Goal: Transaction & Acquisition: Purchase product/service

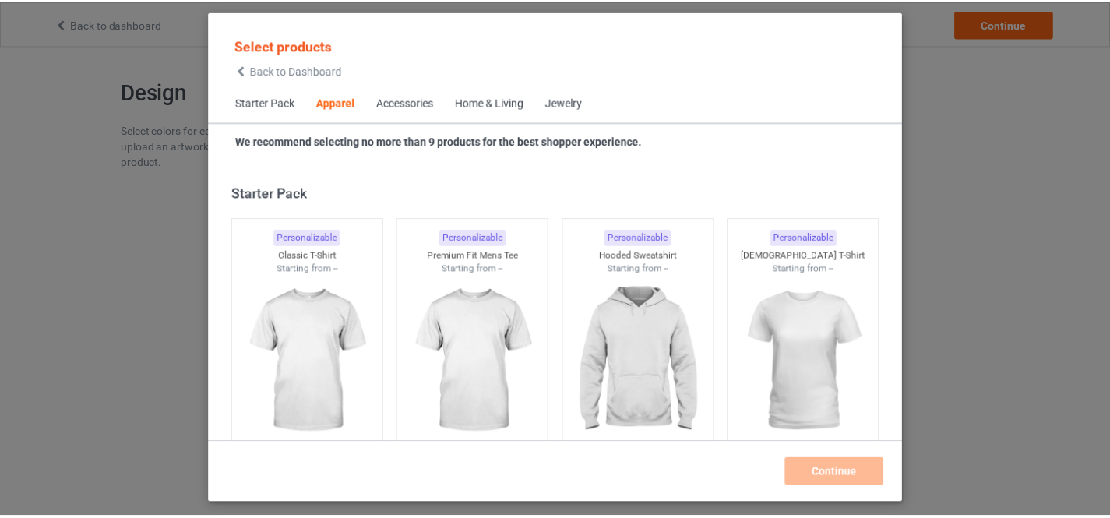
scroll to position [580, 0]
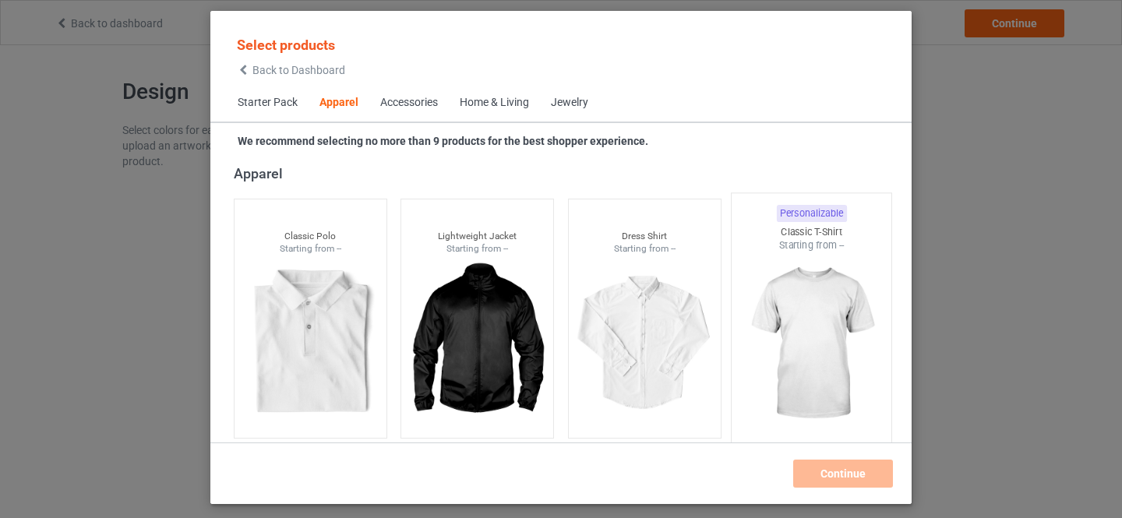
click at [809, 306] on img at bounding box center [811, 343] width 146 height 183
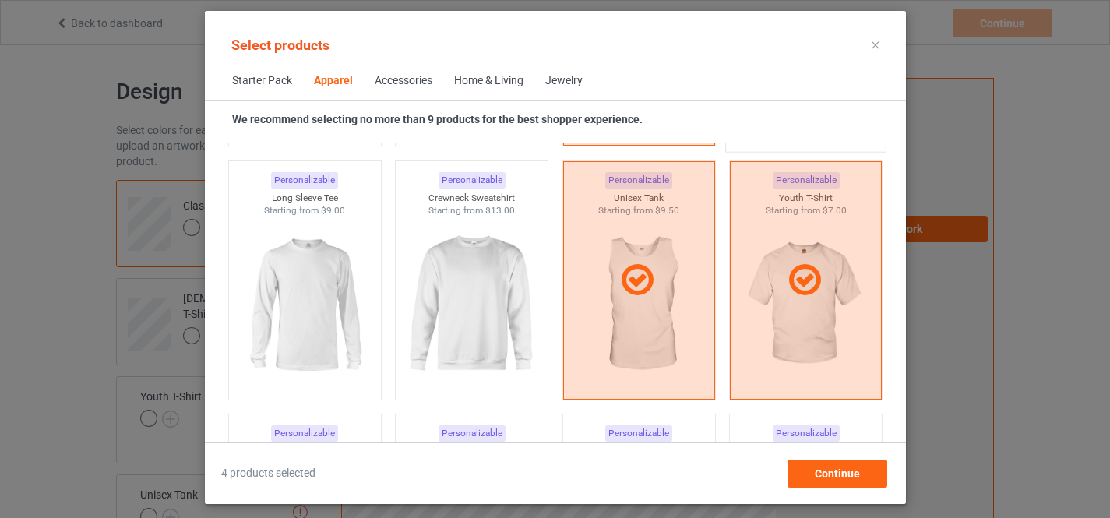
scroll to position [842, 0]
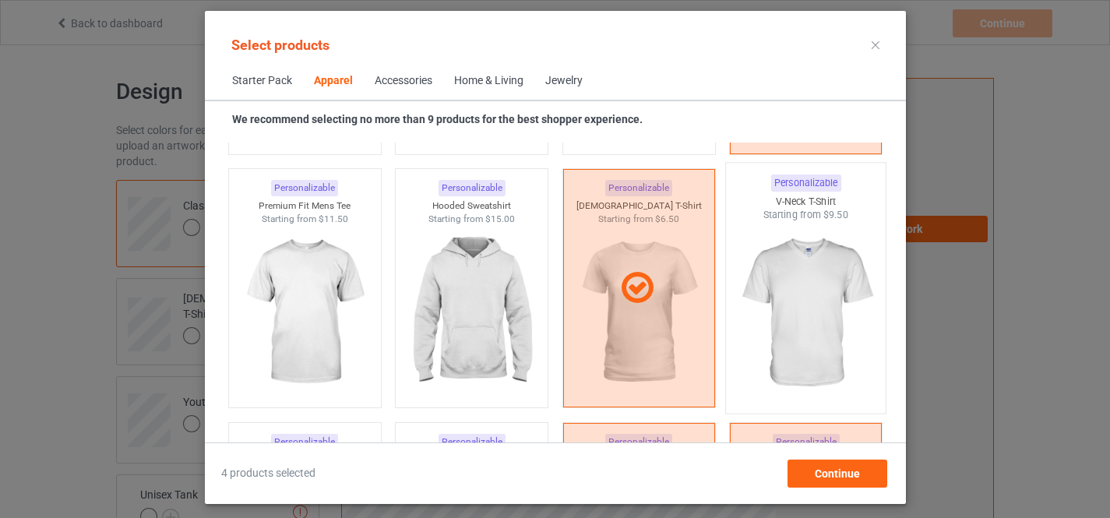
click at [783, 277] on img at bounding box center [805, 313] width 146 height 183
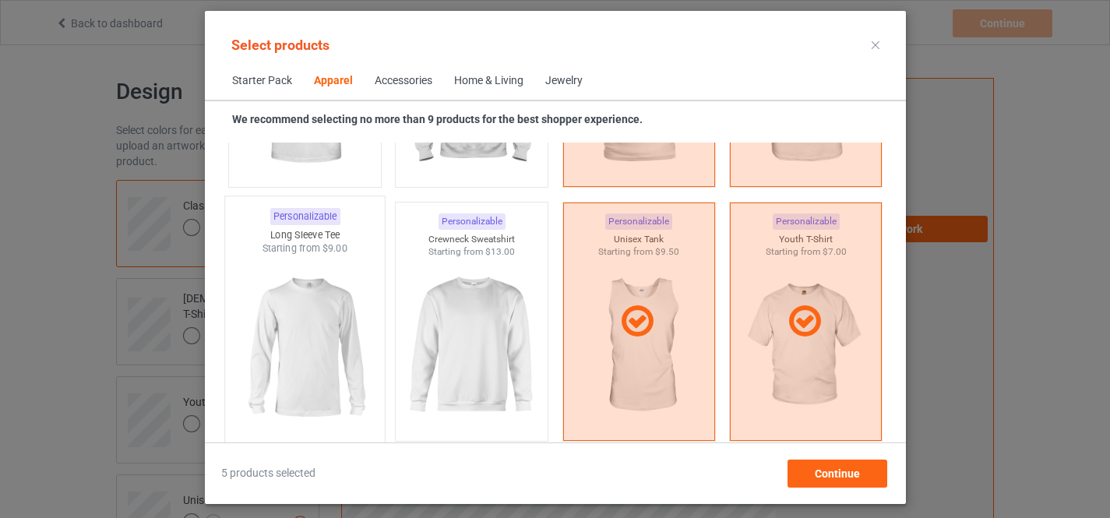
scroll to position [1104, 0]
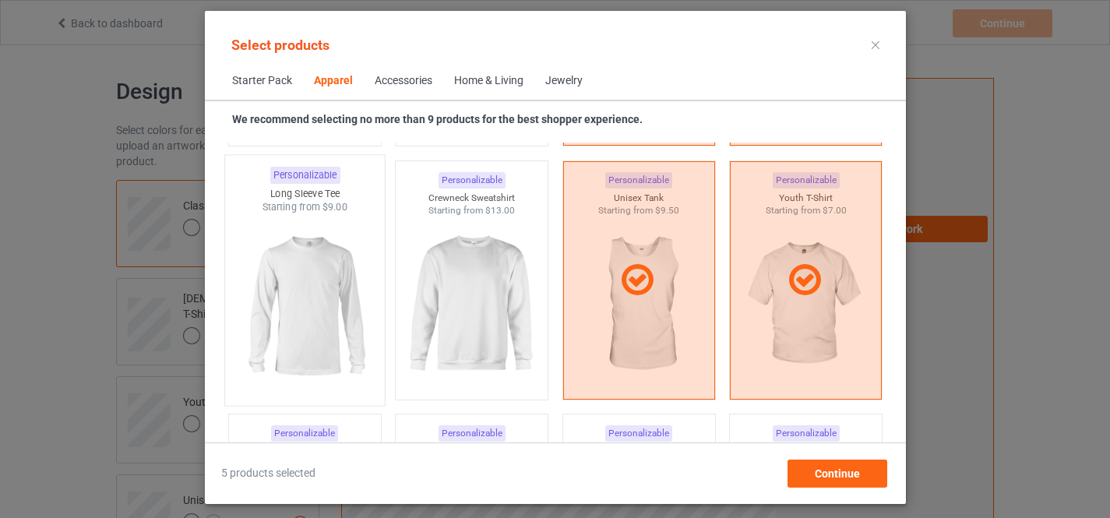
click at [328, 298] on img at bounding box center [304, 305] width 146 height 183
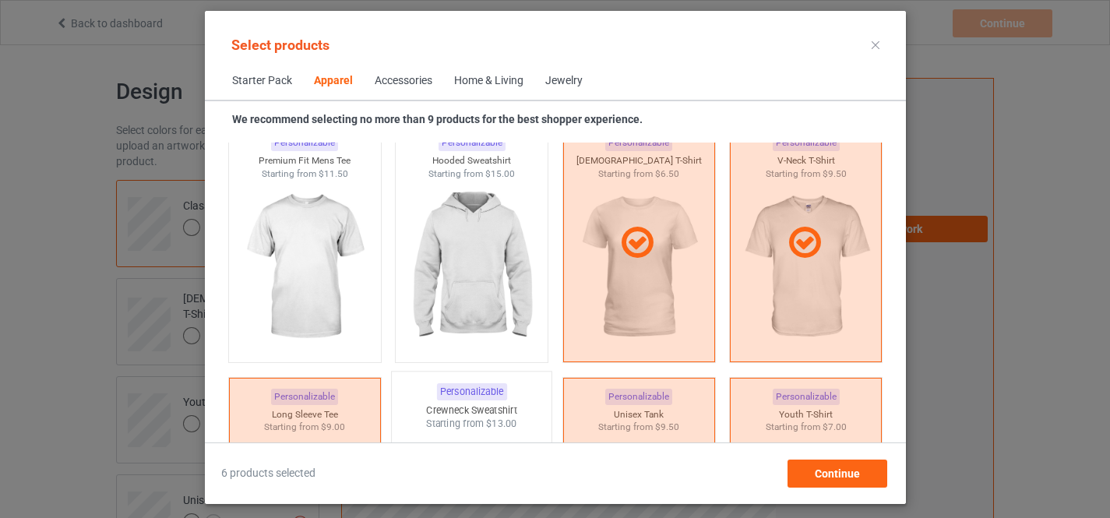
scroll to position [842, 0]
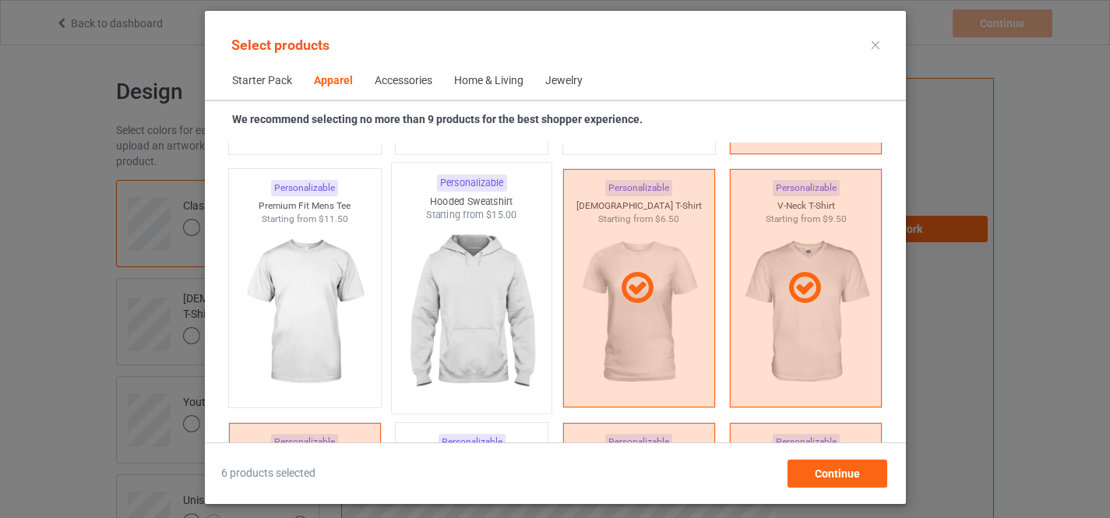
click at [467, 271] on img at bounding box center [471, 313] width 146 height 183
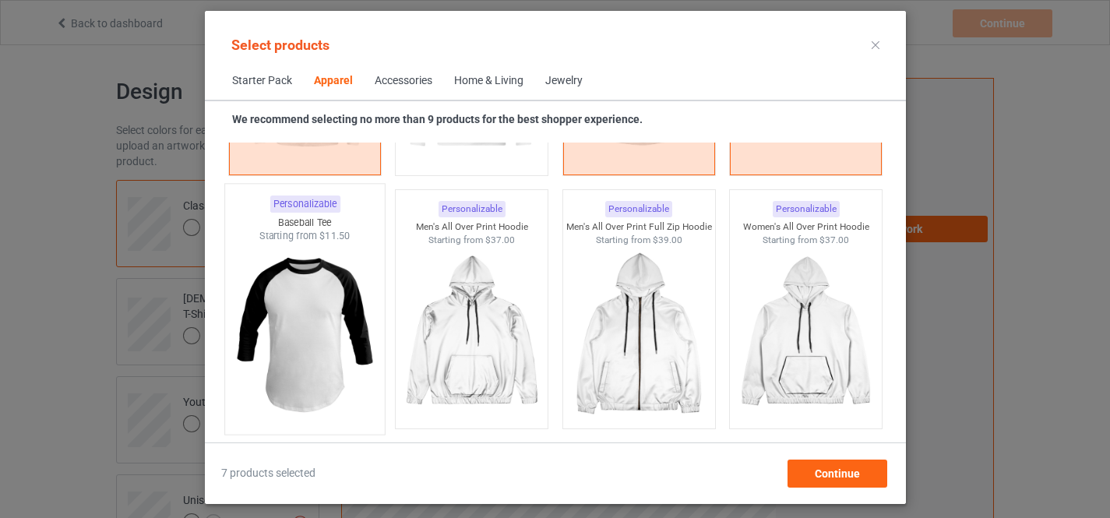
scroll to position [1365, 0]
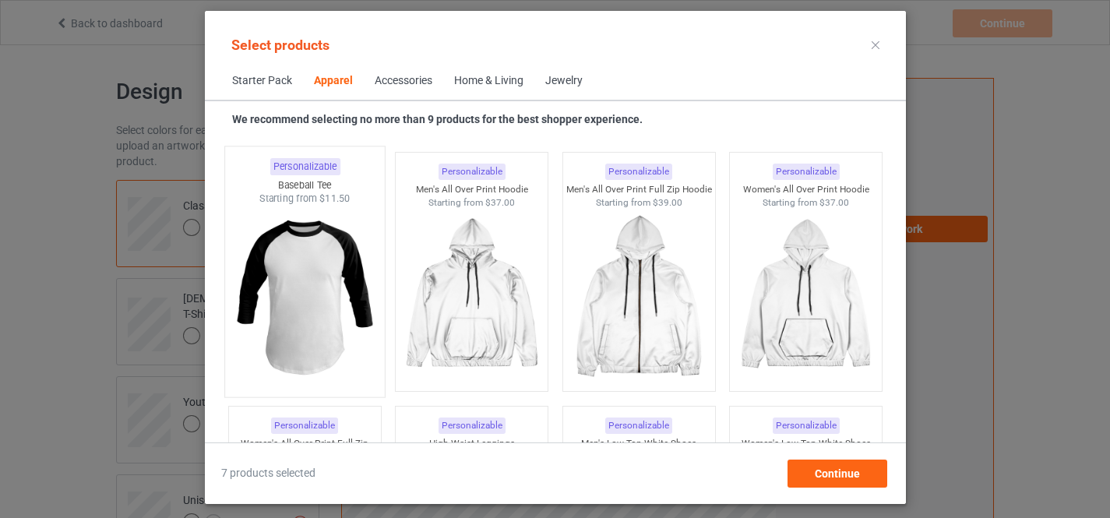
click at [312, 289] on img at bounding box center [304, 297] width 146 height 183
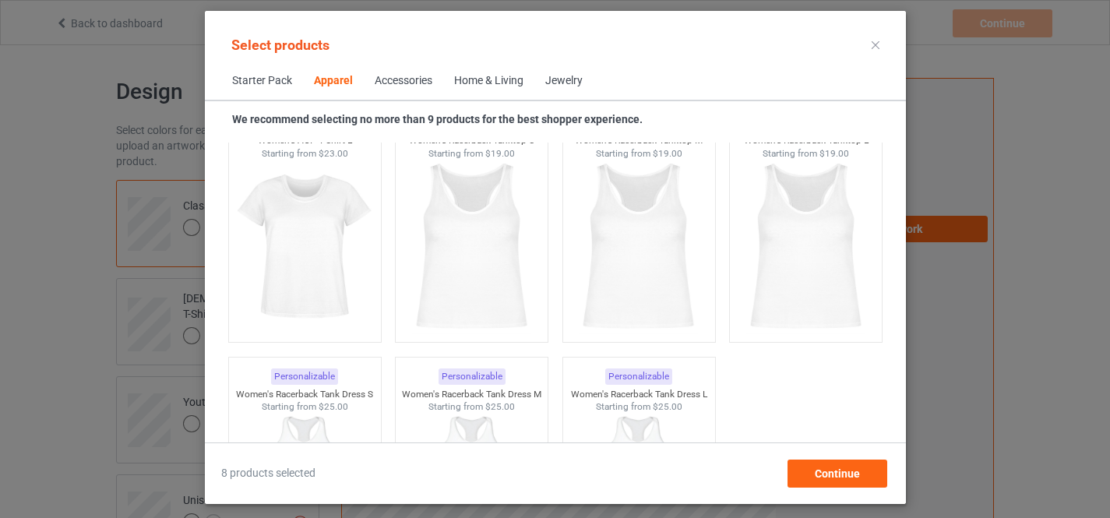
scroll to position [3198, 0]
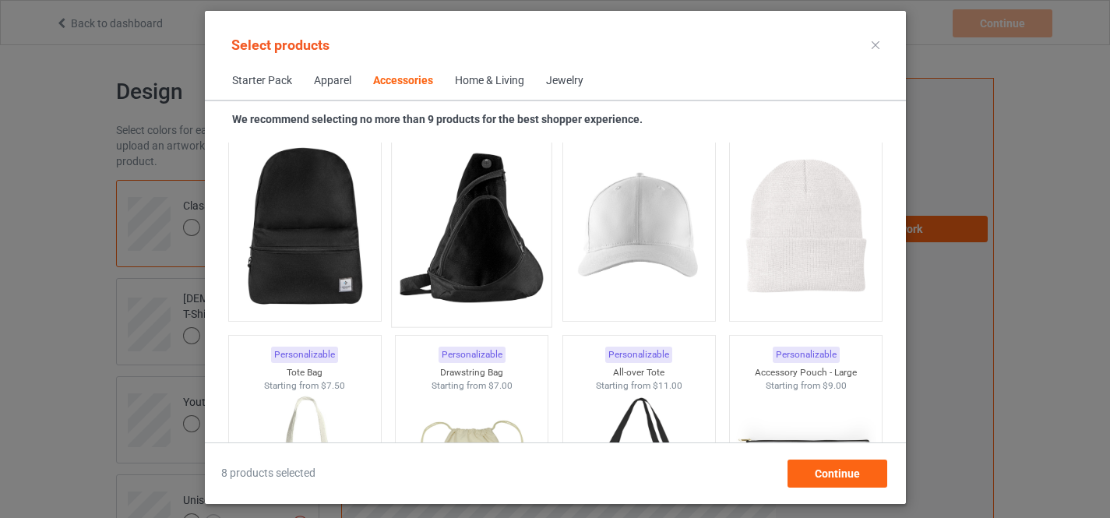
scroll to position [4506, 0]
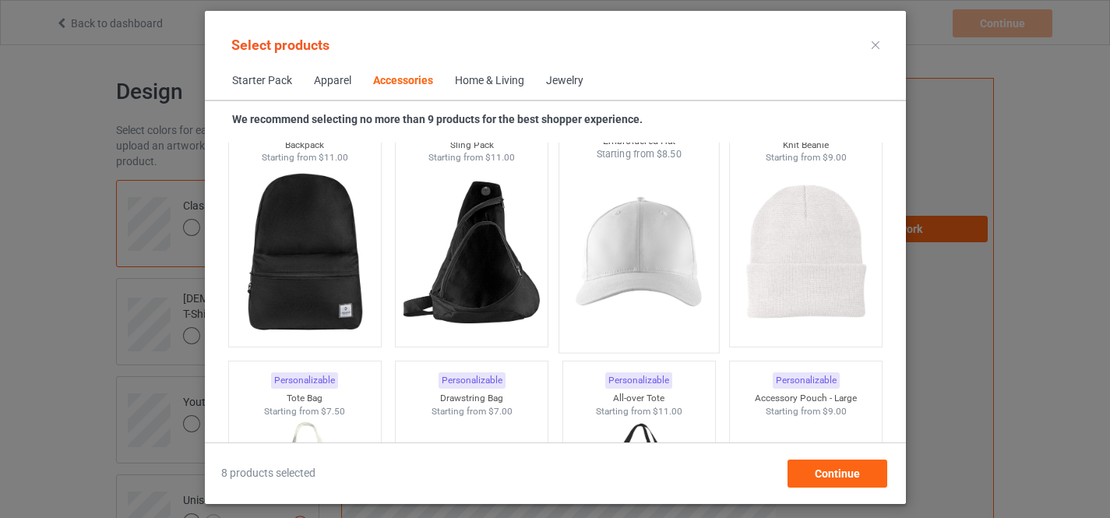
click at [640, 263] on img at bounding box center [639, 252] width 146 height 183
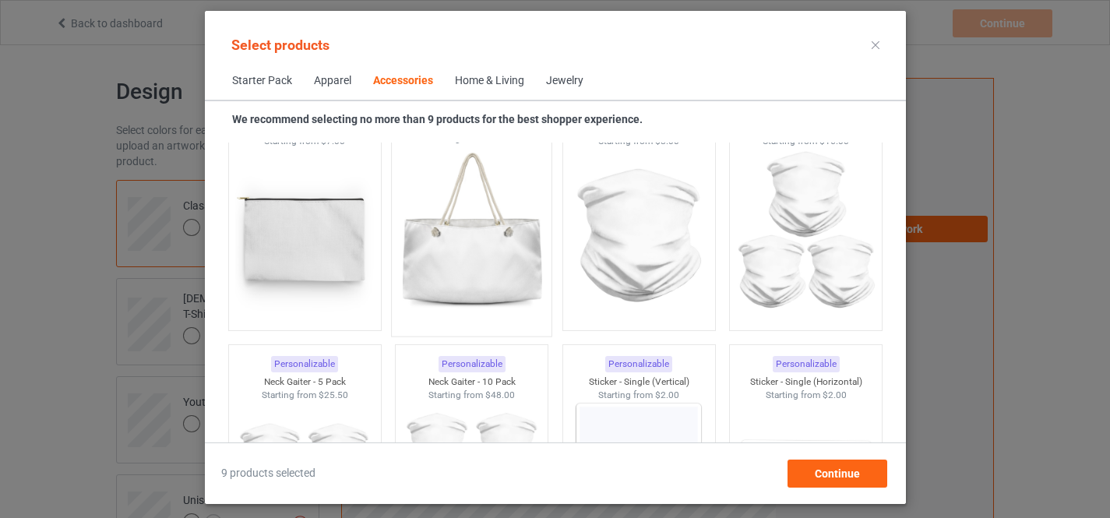
scroll to position [5291, 0]
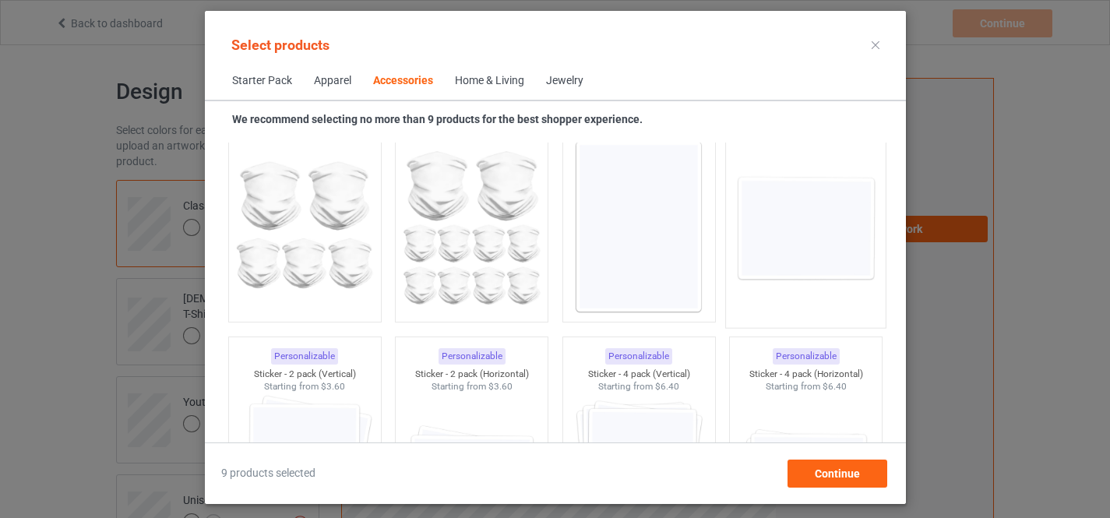
click at [748, 244] on img at bounding box center [805, 227] width 146 height 183
click at [456, 407] on img at bounding box center [471, 480] width 139 height 174
click at [772, 397] on img at bounding box center [805, 481] width 146 height 183
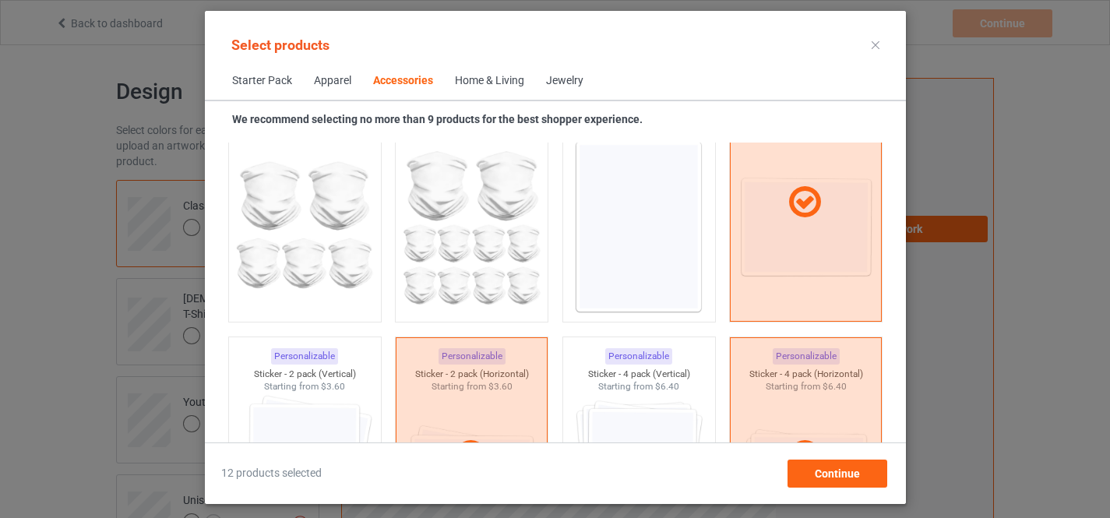
scroll to position [5553, 0]
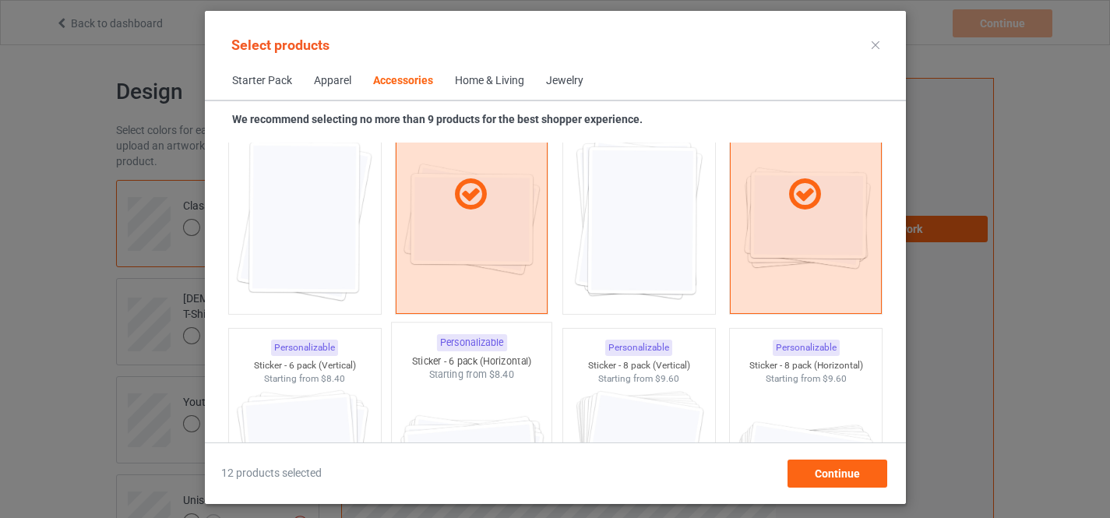
click at [444, 395] on img at bounding box center [471, 473] width 146 height 183
click at [818, 409] on img at bounding box center [805, 473] width 146 height 183
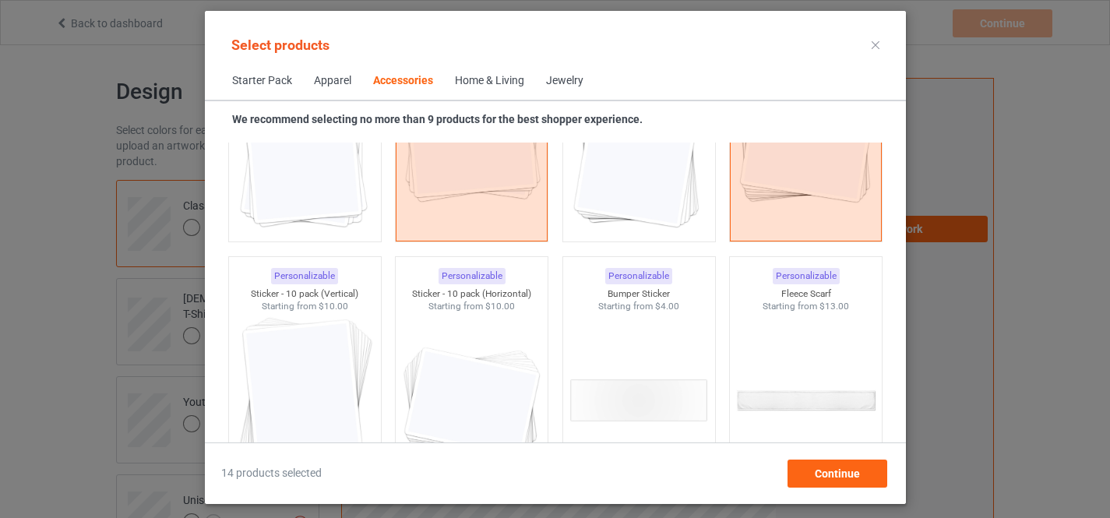
scroll to position [6077, 0]
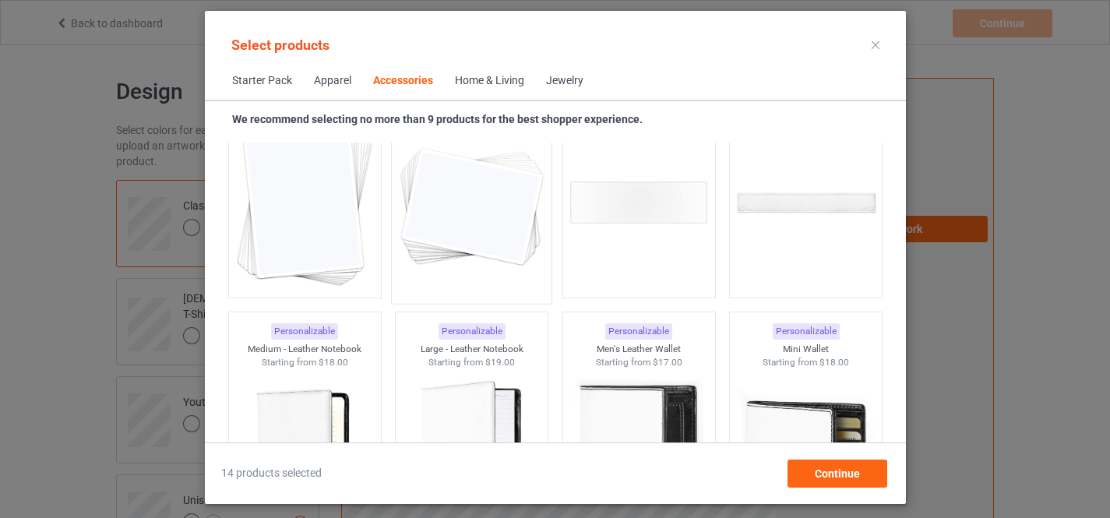
click at [456, 201] on img at bounding box center [471, 203] width 146 height 183
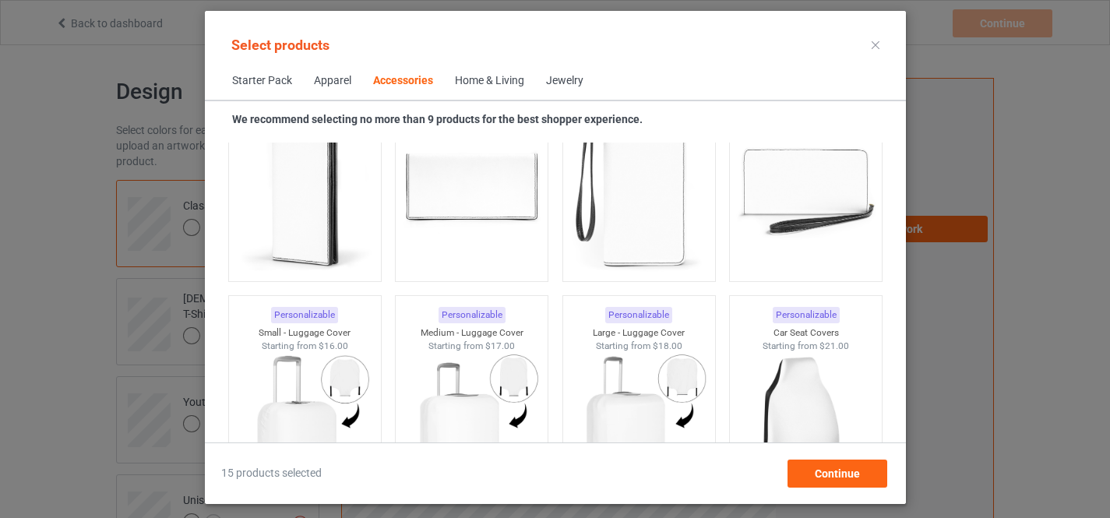
scroll to position [6862, 0]
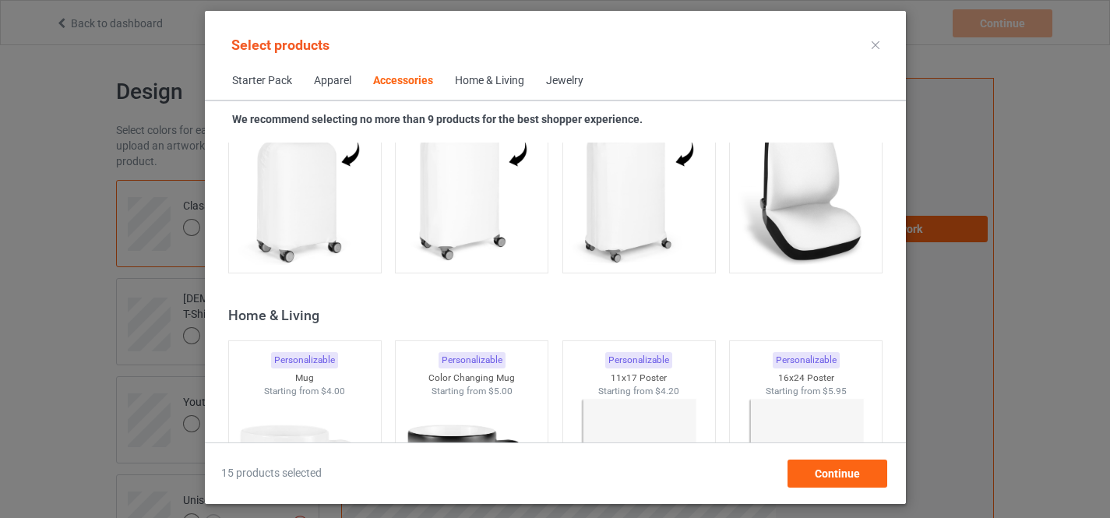
click at [443, 397] on img at bounding box center [471, 484] width 139 height 174
click at [830, 468] on span "Continue" at bounding box center [836, 473] width 45 height 12
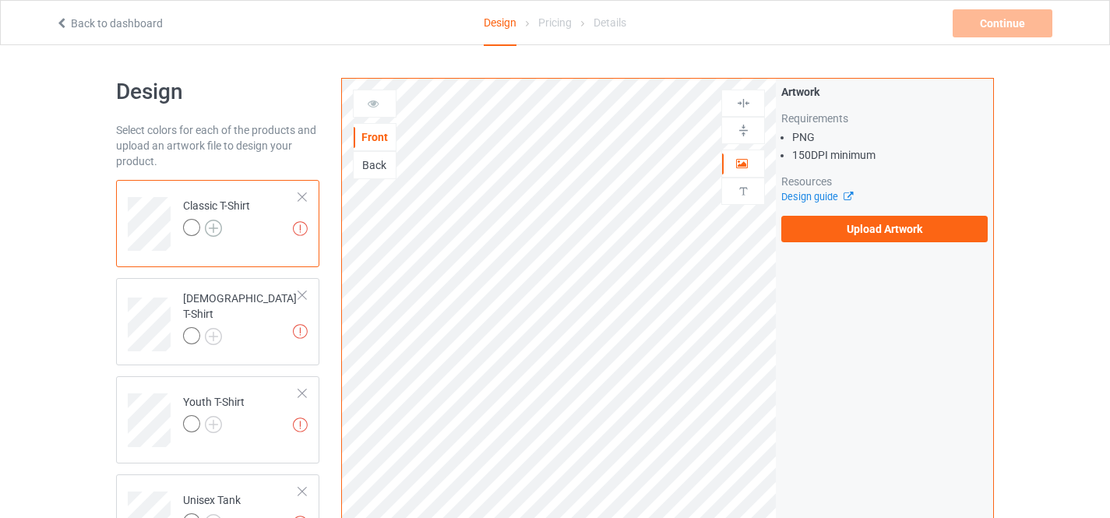
click at [216, 228] on img at bounding box center [213, 228] width 17 height 17
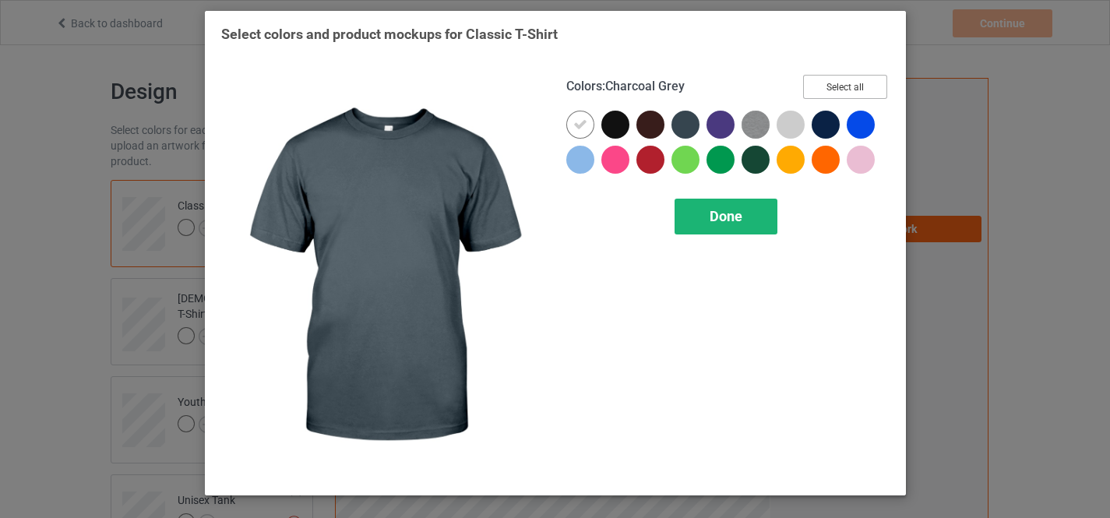
click at [857, 85] on button "Select all" at bounding box center [845, 87] width 84 height 24
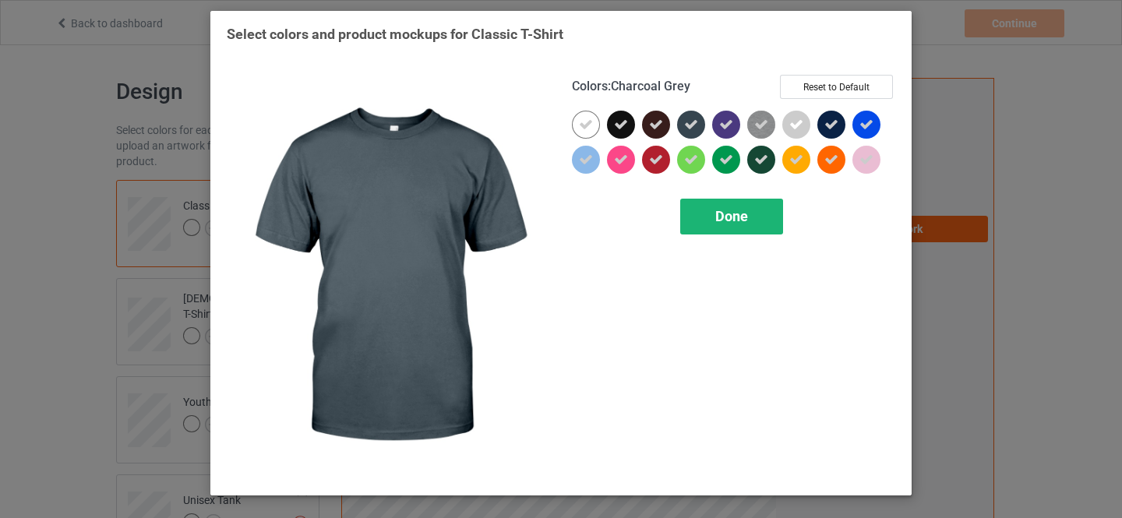
click at [728, 221] on span "Done" at bounding box center [731, 216] width 33 height 16
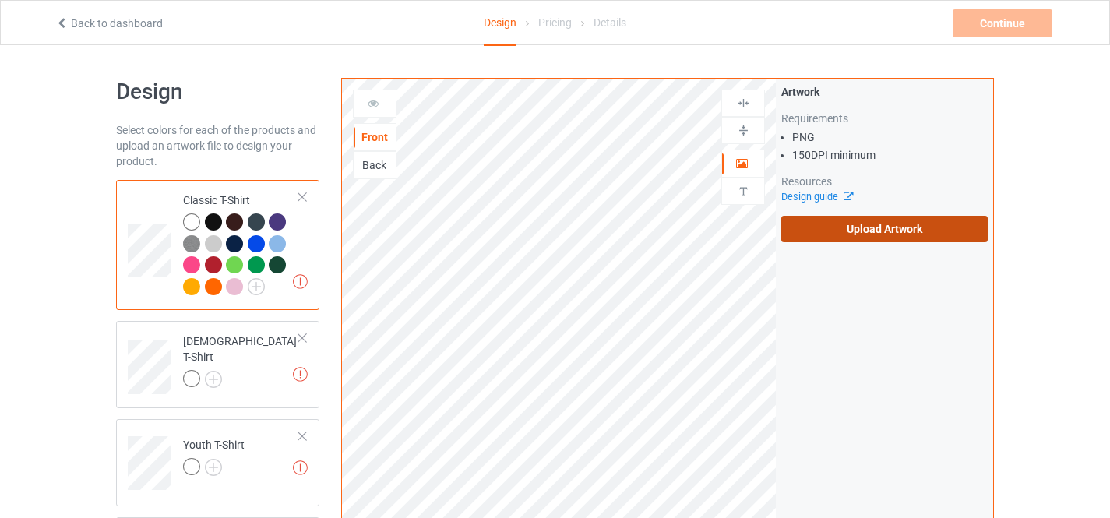
click at [876, 227] on label "Upload Artwork" at bounding box center [884, 229] width 206 height 26
click at [0, 0] on input "Upload Artwork" at bounding box center [0, 0] width 0 height 0
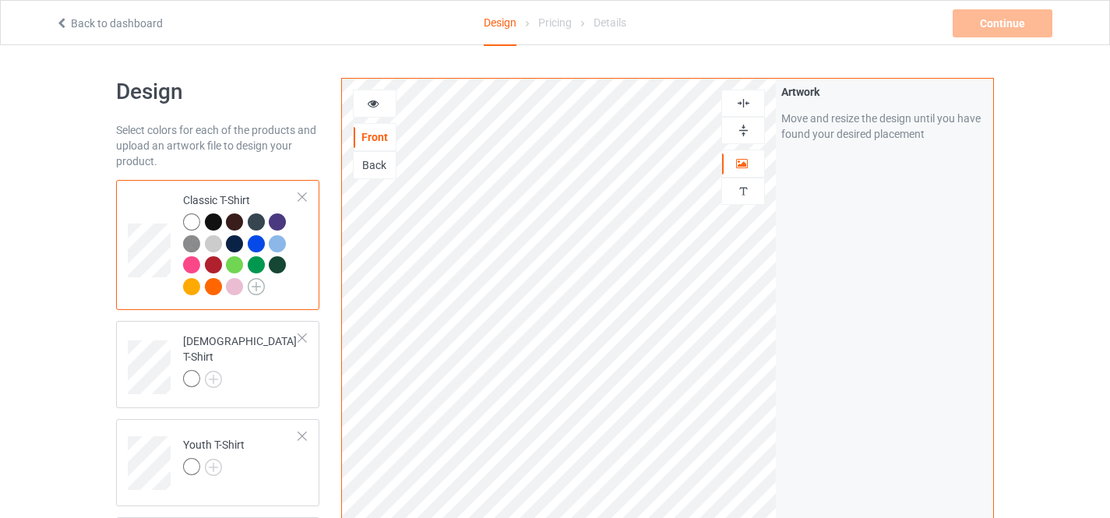
click at [255, 284] on img at bounding box center [256, 286] width 17 height 17
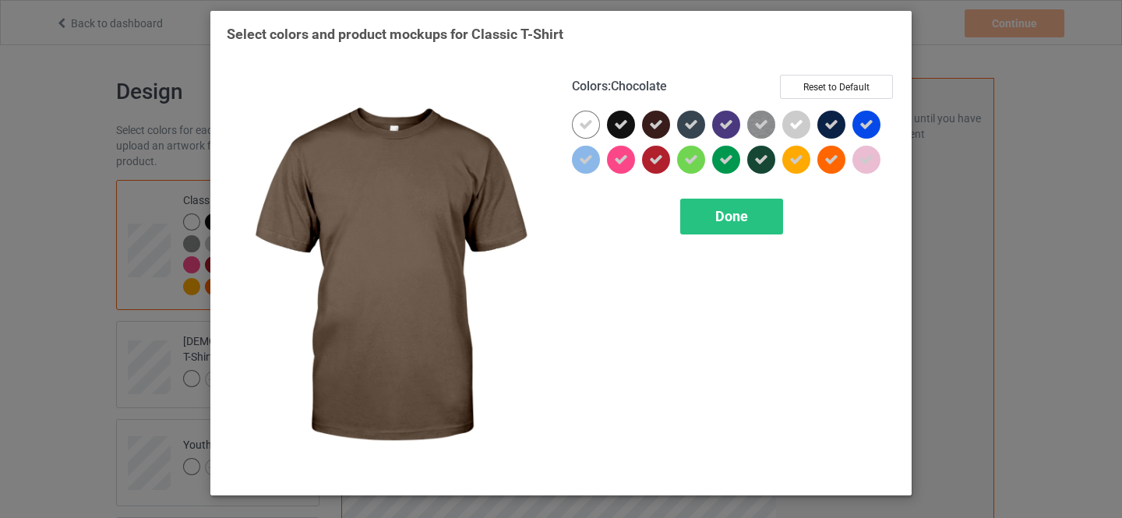
click at [580, 129] on icon at bounding box center [586, 125] width 14 height 14
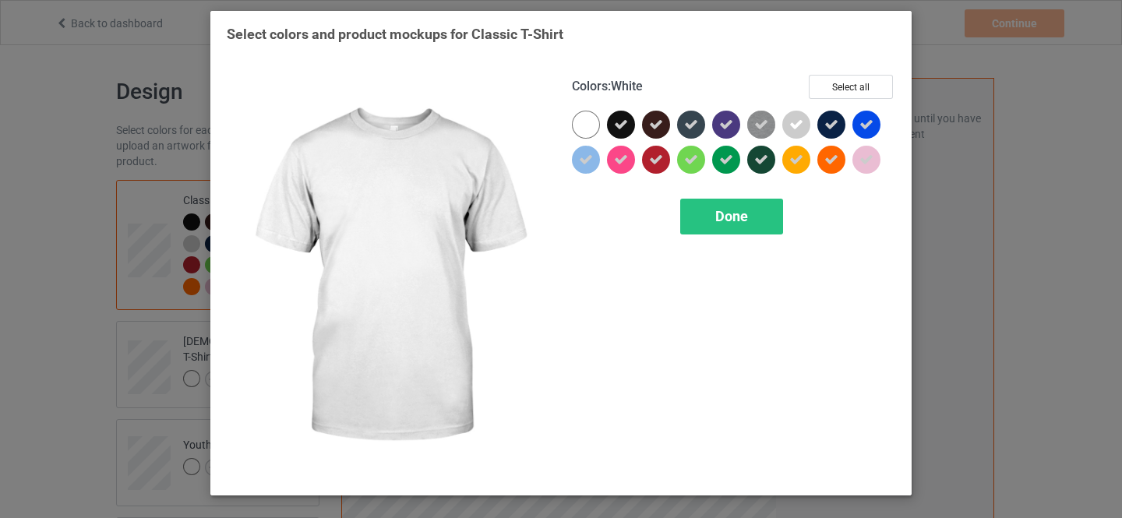
click at [586, 125] on div at bounding box center [586, 125] width 28 height 28
click at [727, 215] on span "Done" at bounding box center [731, 216] width 33 height 16
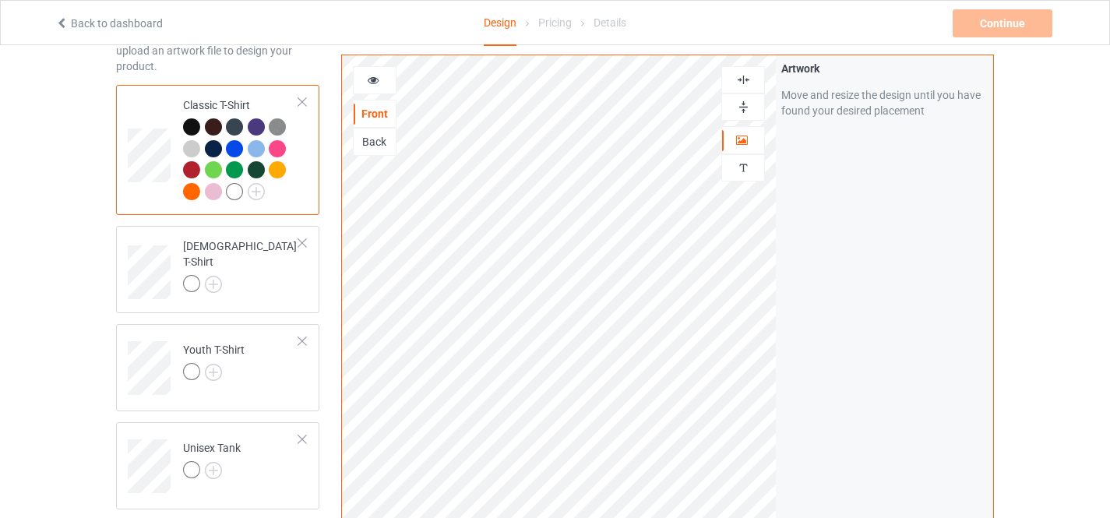
scroll to position [156, 0]
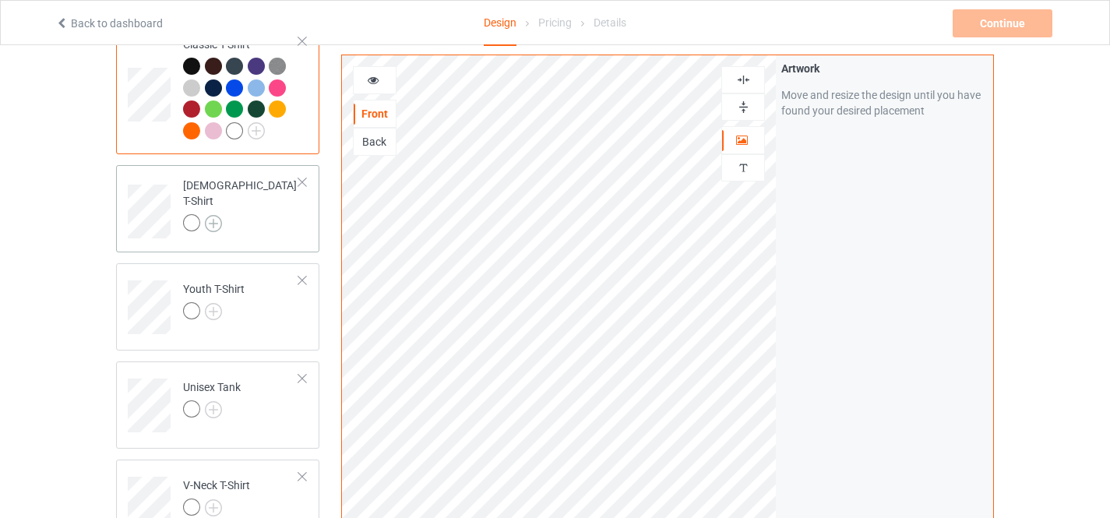
click at [210, 215] on img at bounding box center [213, 223] width 17 height 17
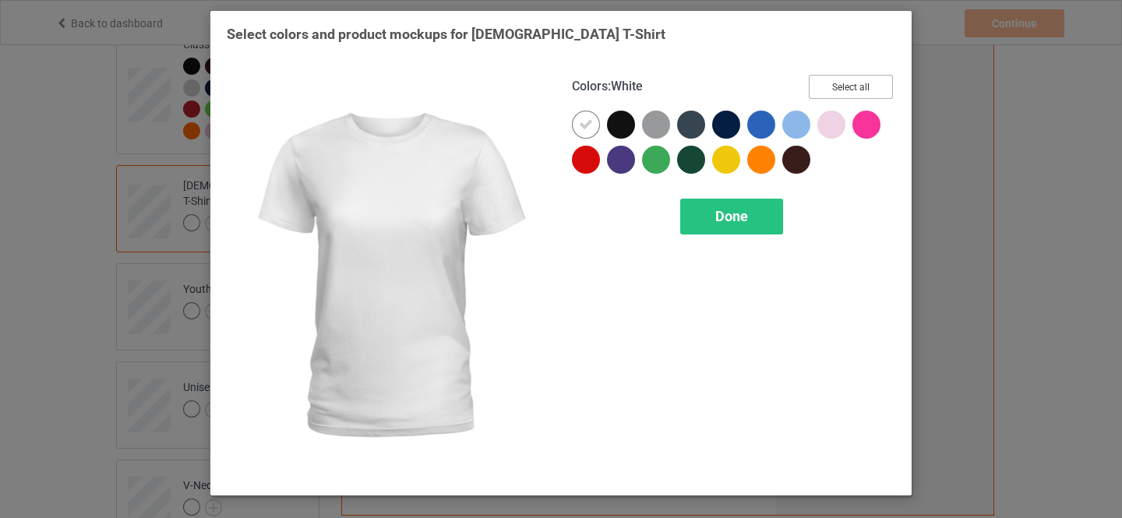
click at [854, 83] on button "Select all" at bounding box center [851, 87] width 84 height 24
click at [581, 125] on icon at bounding box center [586, 125] width 14 height 14
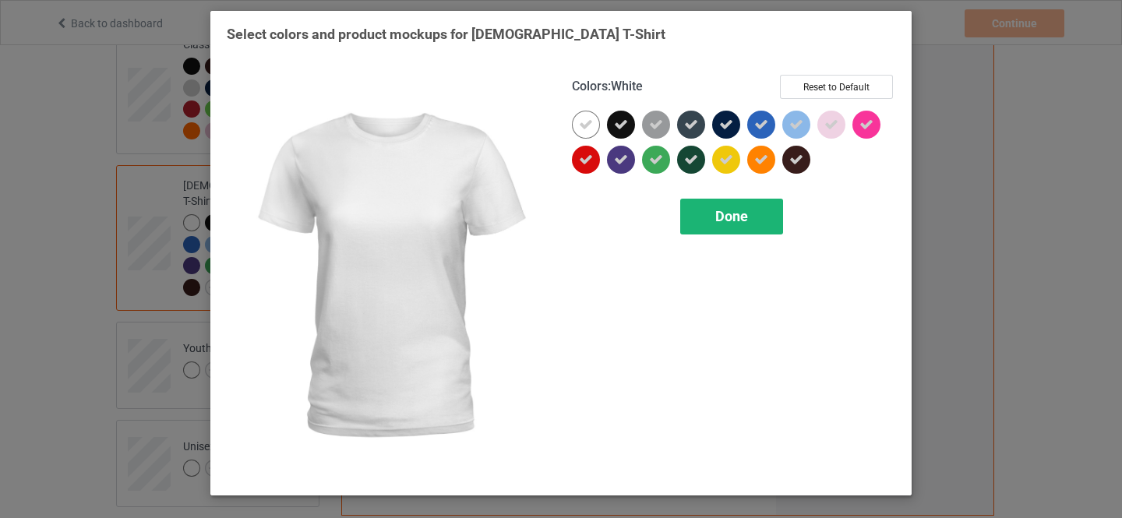
click at [580, 123] on div at bounding box center [586, 125] width 28 height 28
click at [732, 210] on span "Done" at bounding box center [731, 216] width 33 height 16
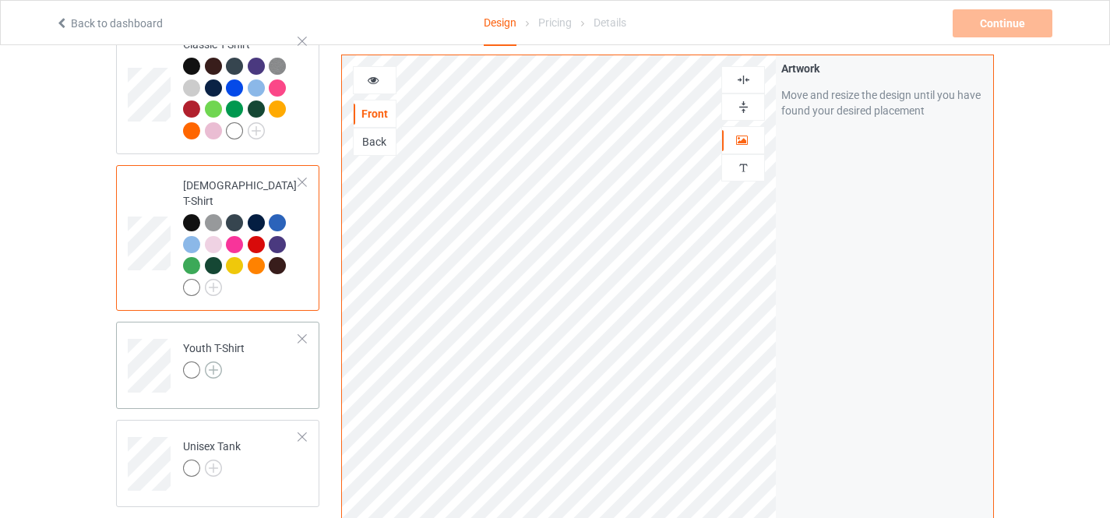
click at [212, 361] on img at bounding box center [213, 369] width 17 height 17
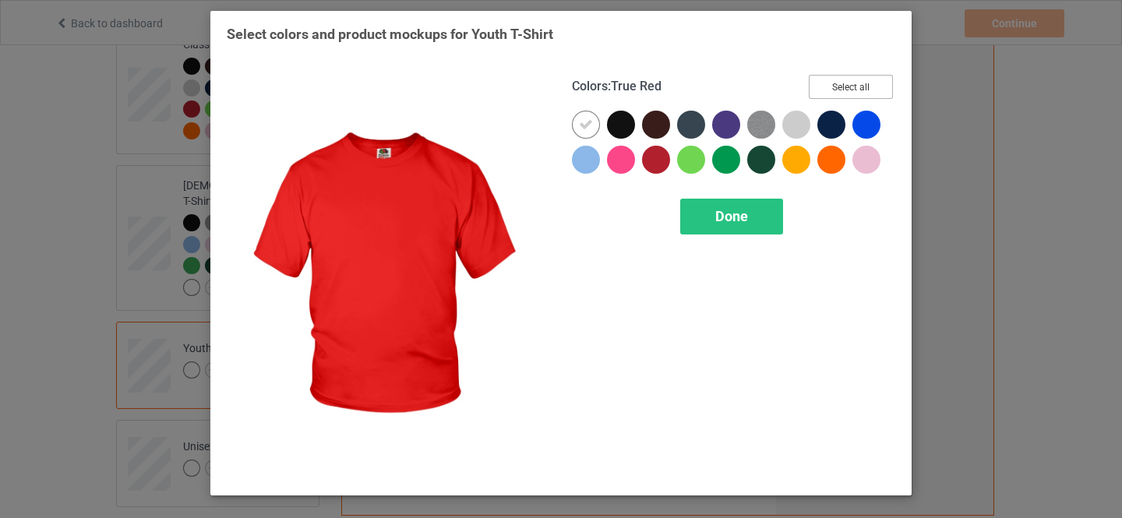
click at [847, 91] on button "Select all" at bounding box center [851, 87] width 84 height 24
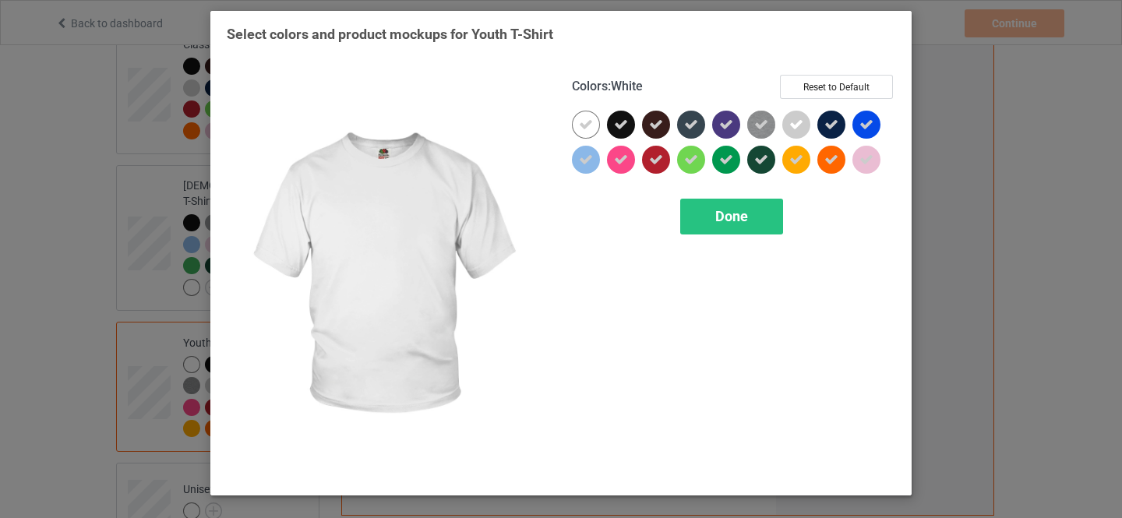
click at [585, 124] on icon at bounding box center [586, 125] width 14 height 14
click at [585, 124] on div at bounding box center [586, 125] width 28 height 28
click at [733, 217] on span "Done" at bounding box center [731, 216] width 33 height 16
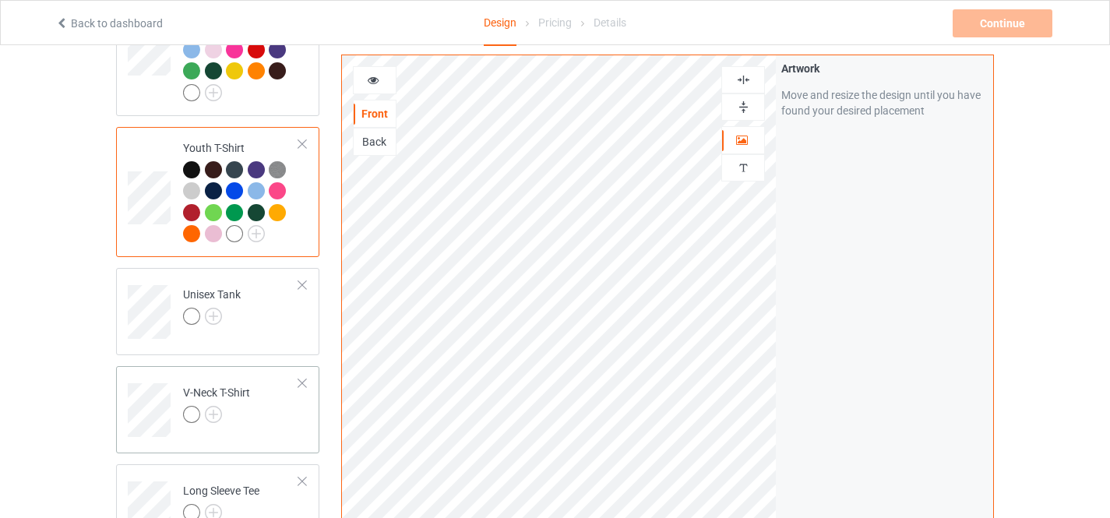
scroll to position [389, 0]
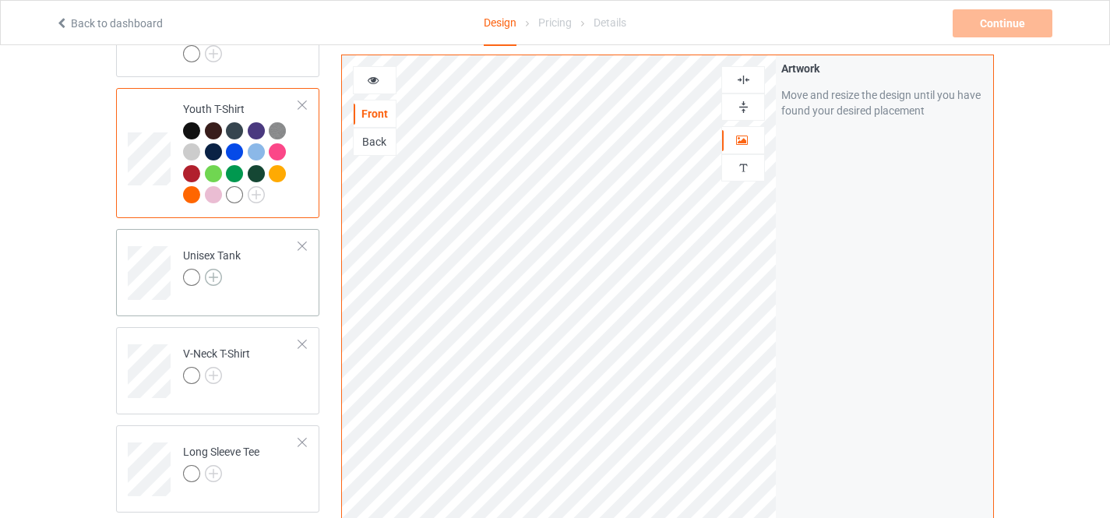
click at [210, 269] on img at bounding box center [213, 277] width 17 height 17
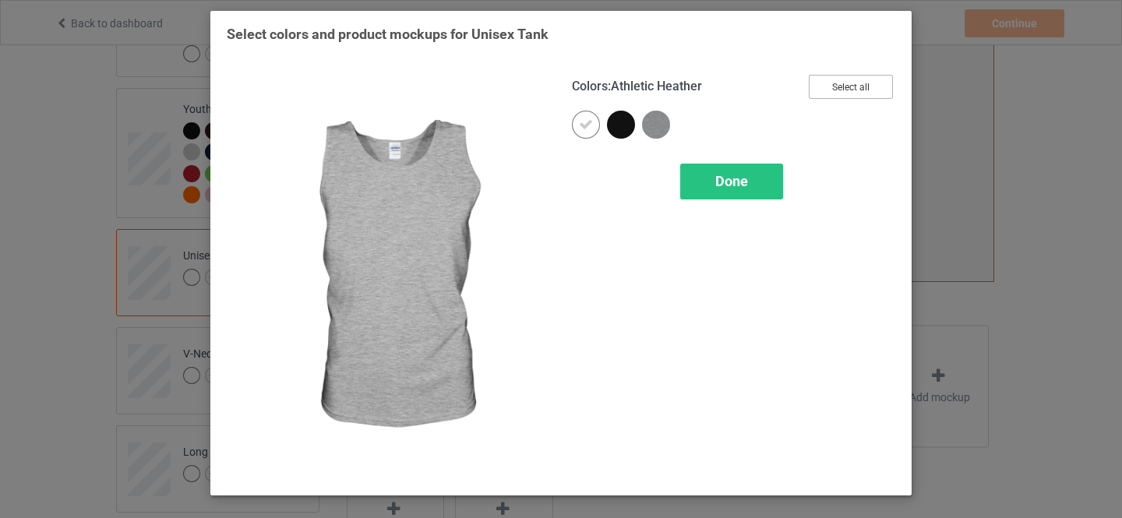
click at [844, 90] on button "Select all" at bounding box center [851, 87] width 84 height 24
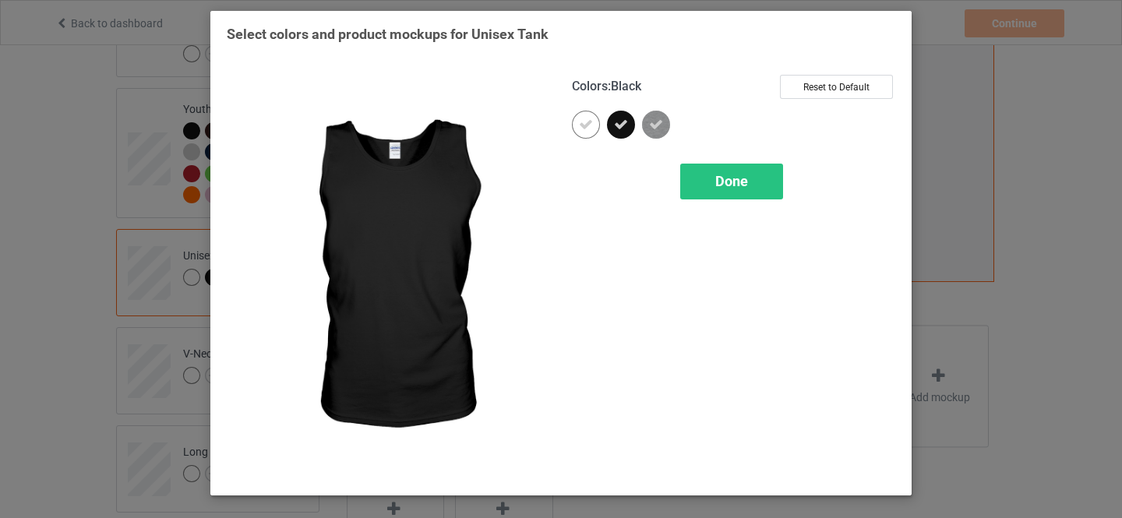
click at [585, 129] on icon at bounding box center [586, 125] width 14 height 14
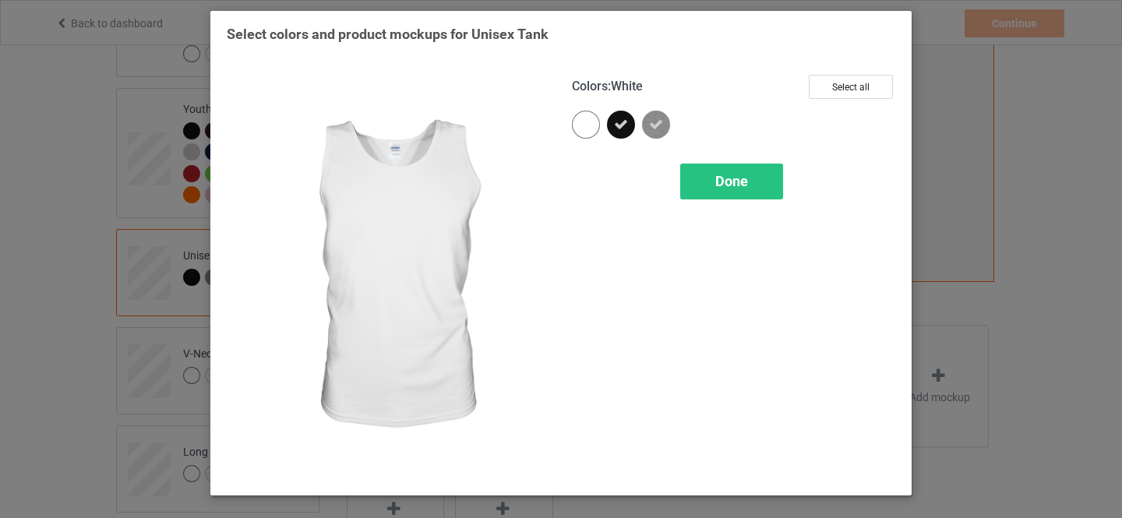
click at [587, 126] on div at bounding box center [586, 125] width 28 height 28
click at [721, 181] on span "Done" at bounding box center [731, 181] width 33 height 16
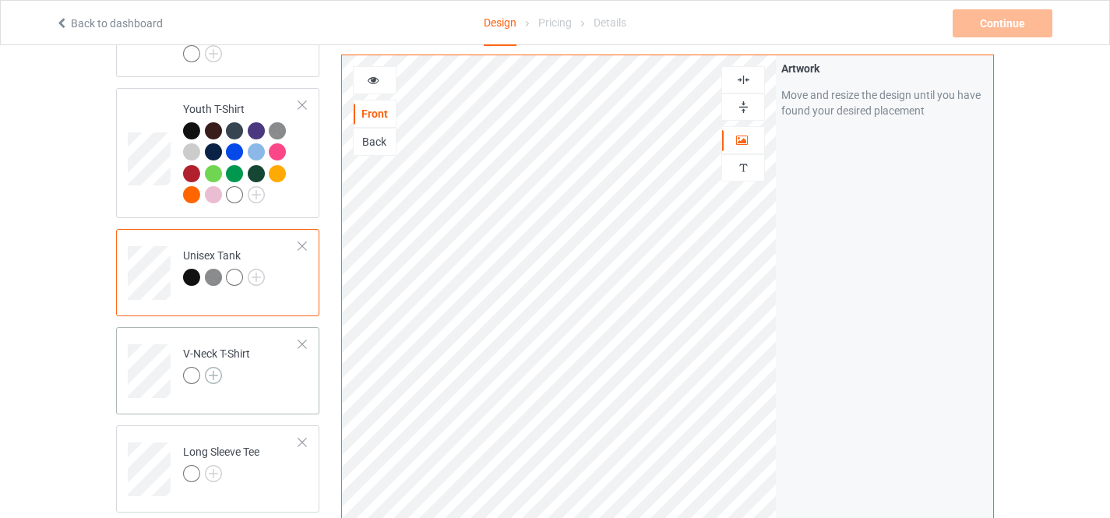
click at [216, 367] on img at bounding box center [213, 375] width 17 height 17
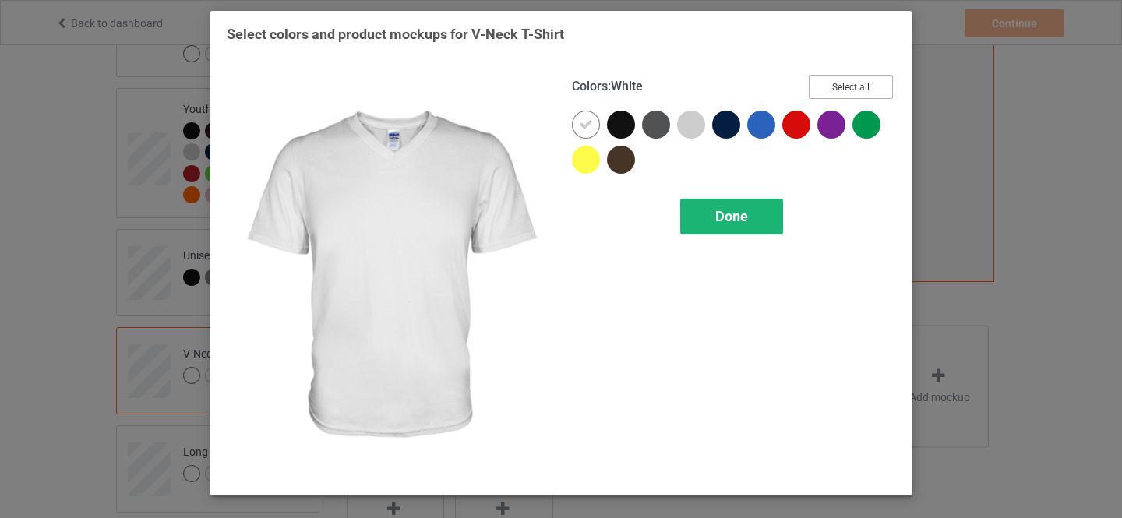
click at [841, 79] on button "Select all" at bounding box center [851, 87] width 84 height 24
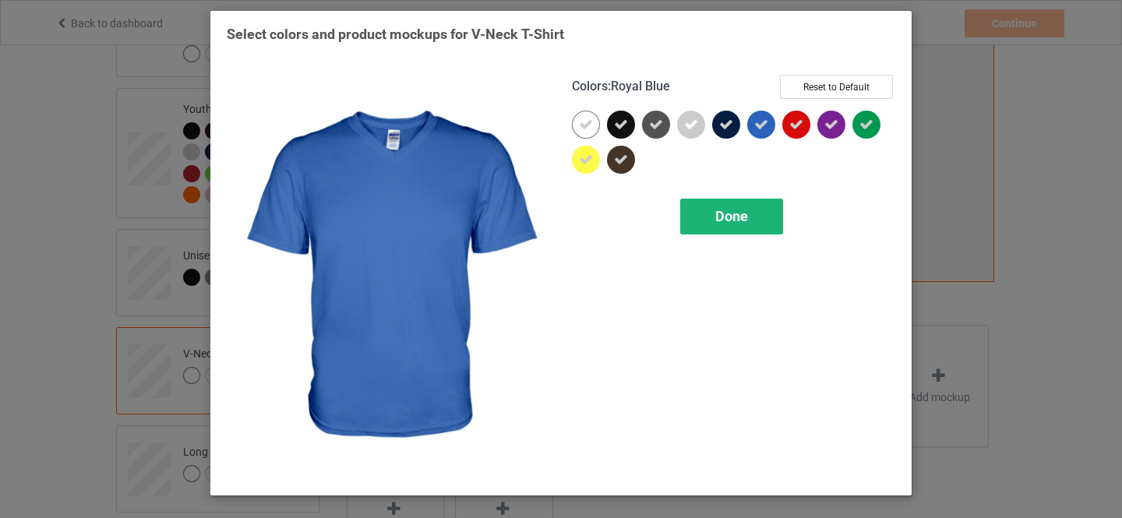
click at [720, 218] on span "Done" at bounding box center [731, 216] width 33 height 16
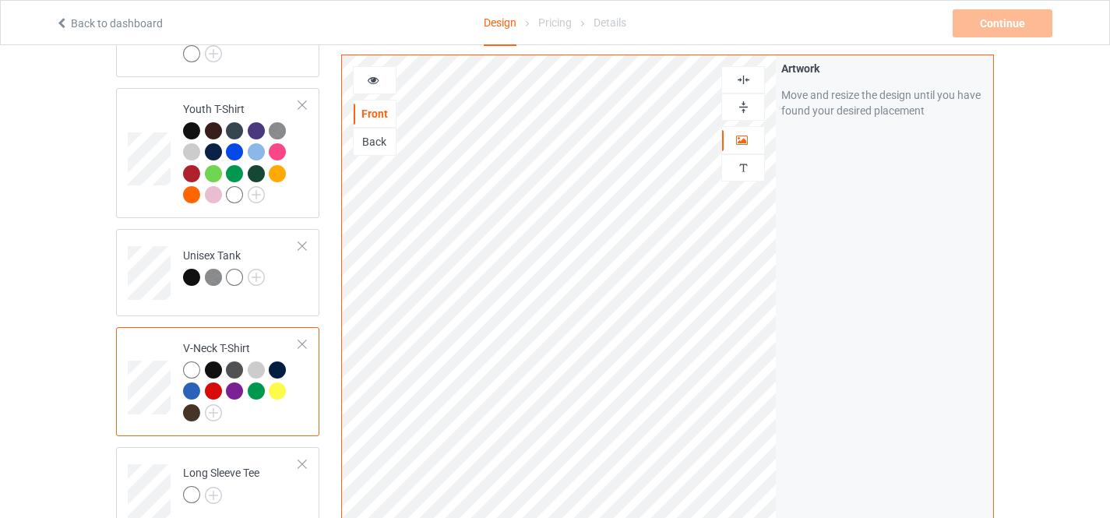
click at [375, 77] on icon at bounding box center [373, 77] width 13 height 11
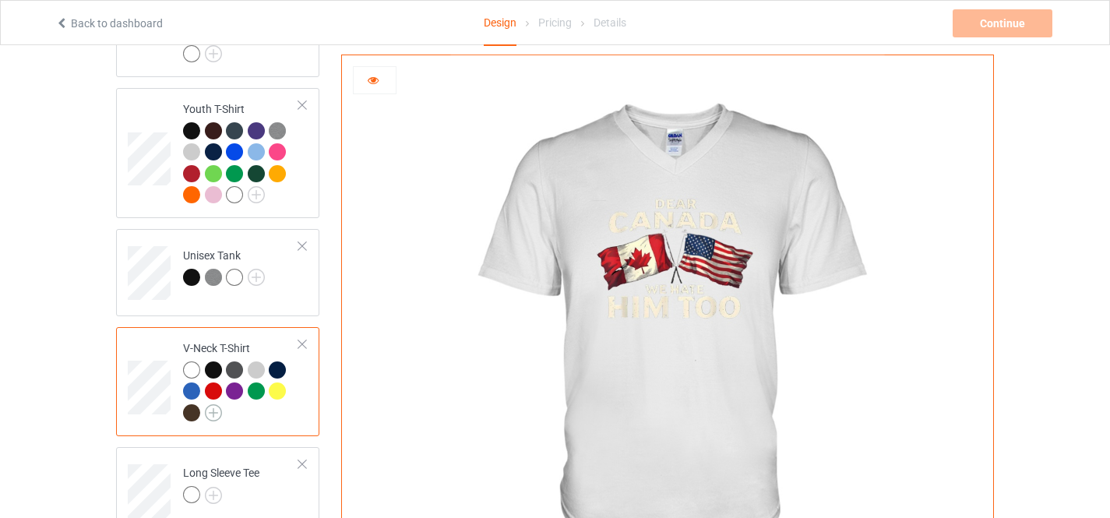
click at [211, 404] on img at bounding box center [213, 412] width 17 height 17
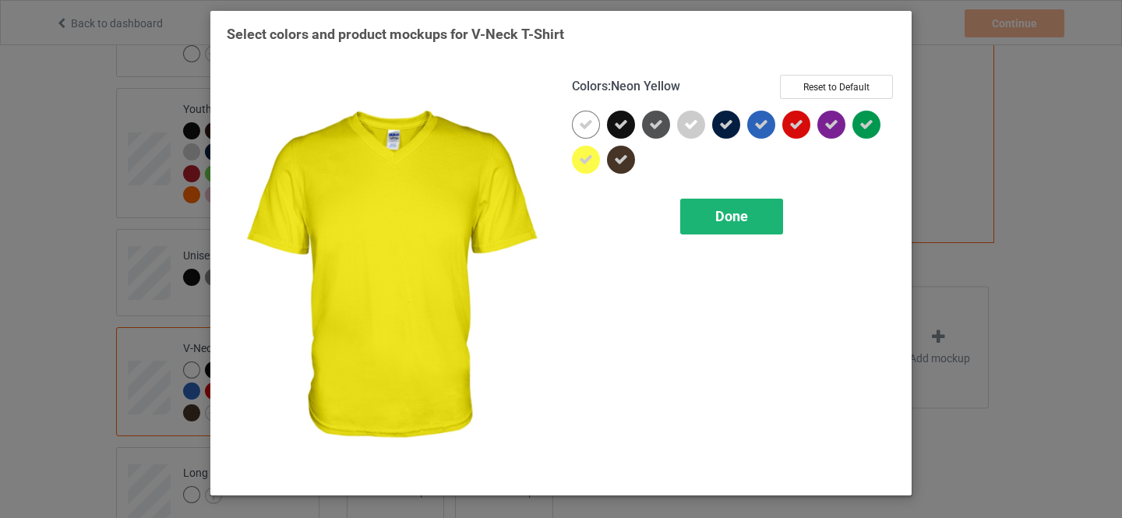
click at [587, 121] on icon at bounding box center [586, 125] width 14 height 14
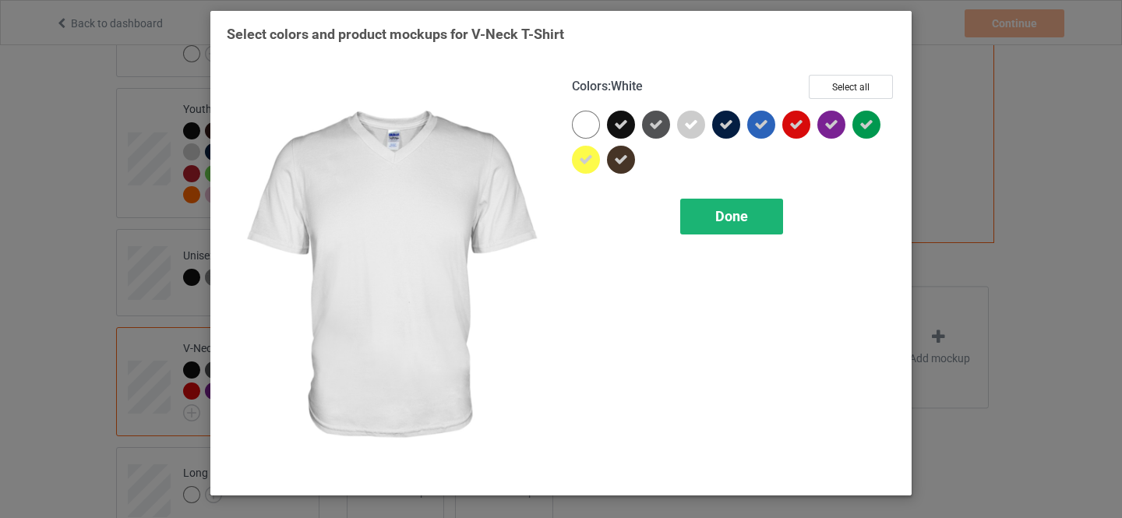
click at [728, 218] on span "Done" at bounding box center [731, 216] width 33 height 16
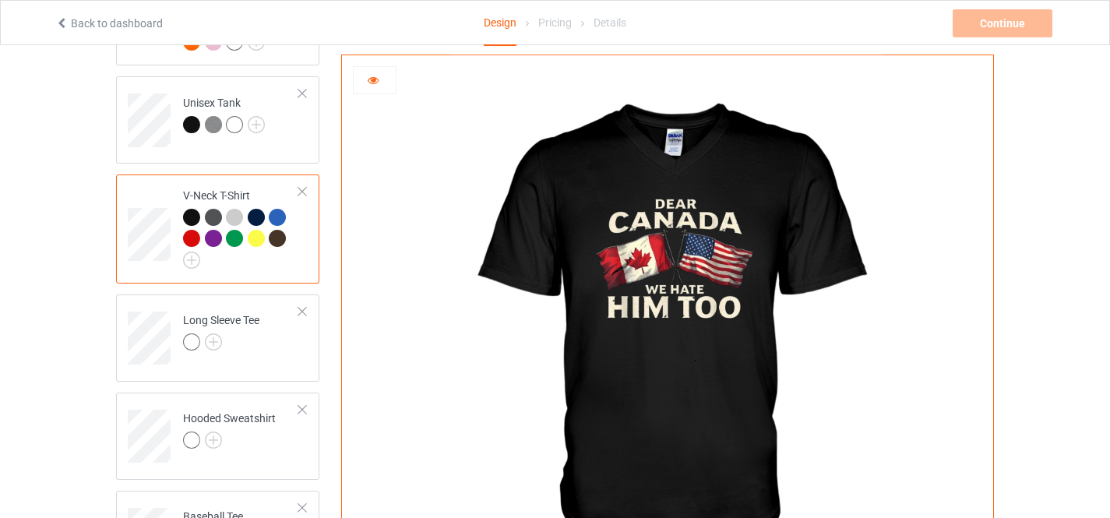
scroll to position [545, 0]
click at [210, 330] on img at bounding box center [213, 338] width 17 height 17
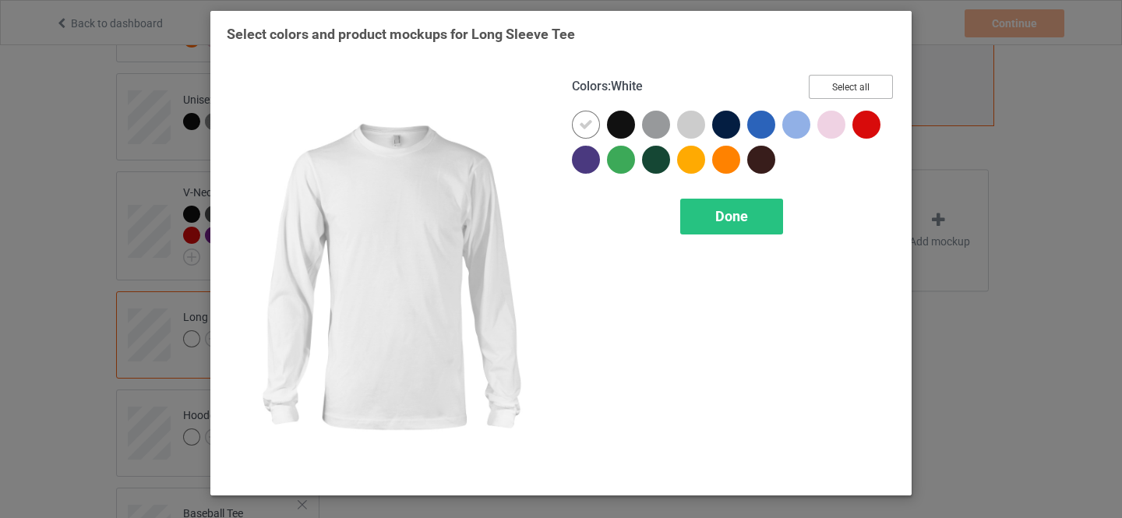
drag, startPoint x: 863, startPoint y: 86, endPoint x: 732, endPoint y: 214, distance: 182.9
click at [862, 86] on button "Select all" at bounding box center [851, 87] width 84 height 24
click at [576, 123] on div at bounding box center [586, 125] width 28 height 28
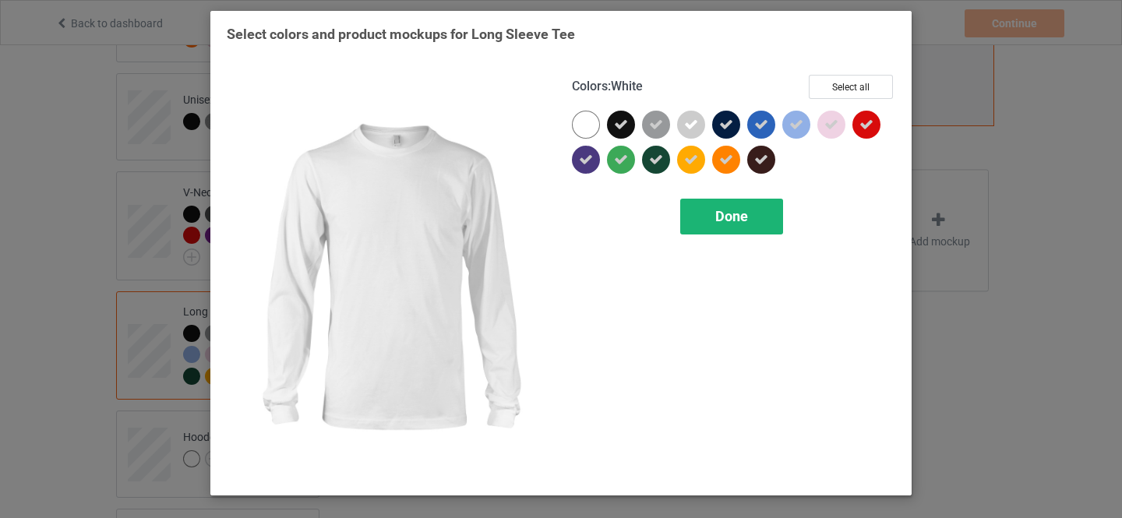
click at [732, 214] on span "Done" at bounding box center [731, 216] width 33 height 16
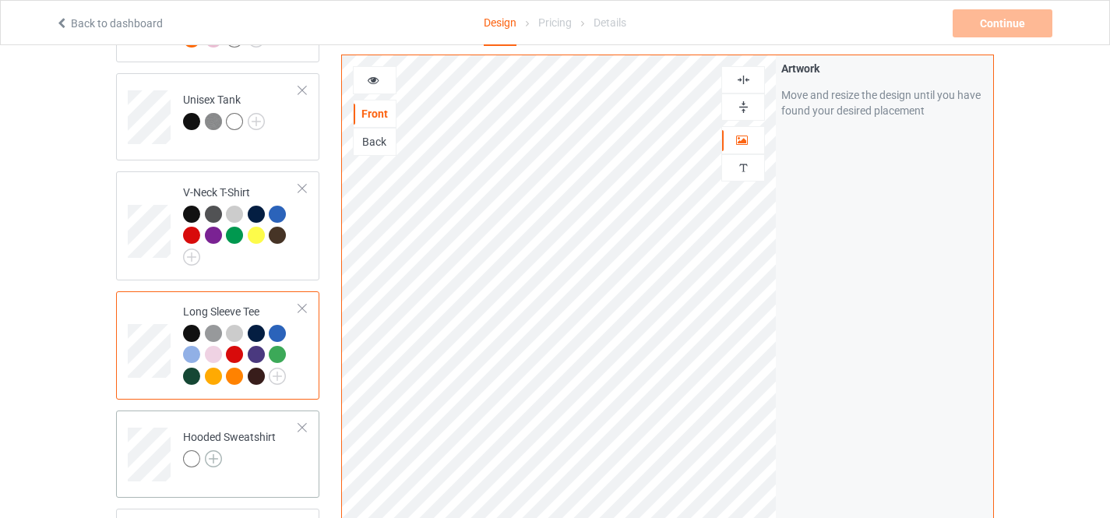
click at [209, 450] on img at bounding box center [213, 458] width 17 height 17
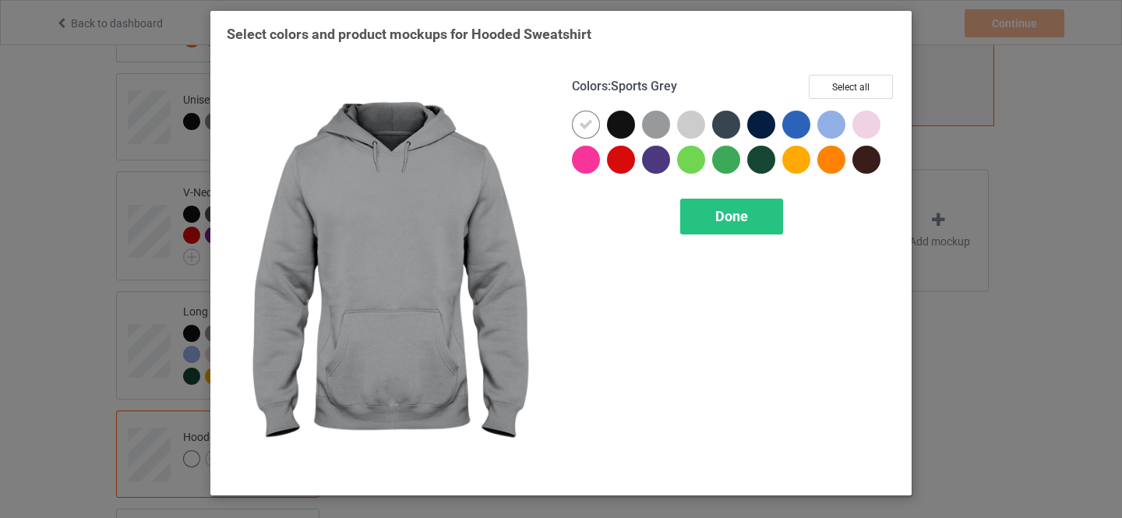
click at [847, 86] on button "Select all" at bounding box center [851, 87] width 84 height 24
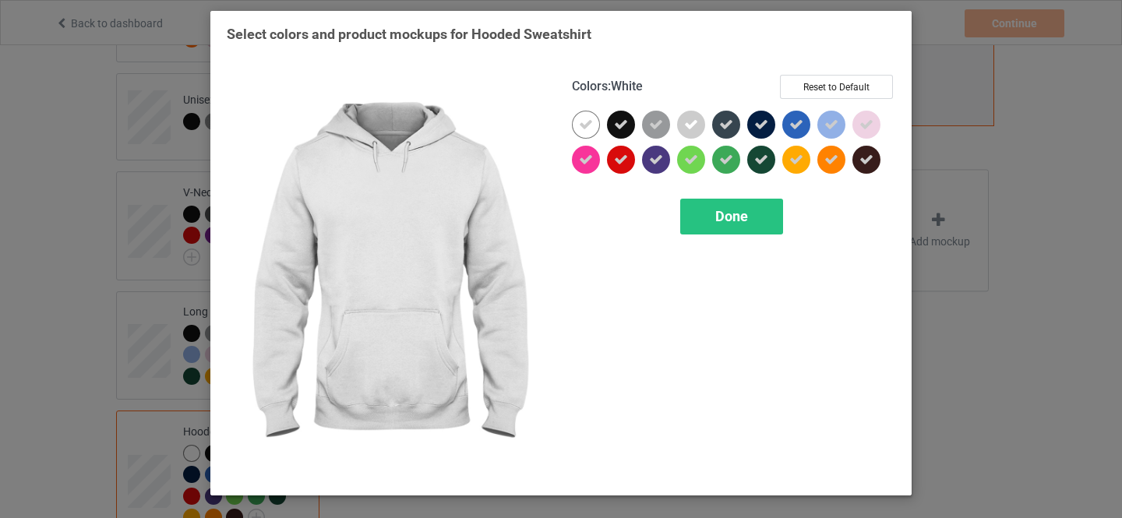
click at [584, 122] on icon at bounding box center [586, 125] width 14 height 14
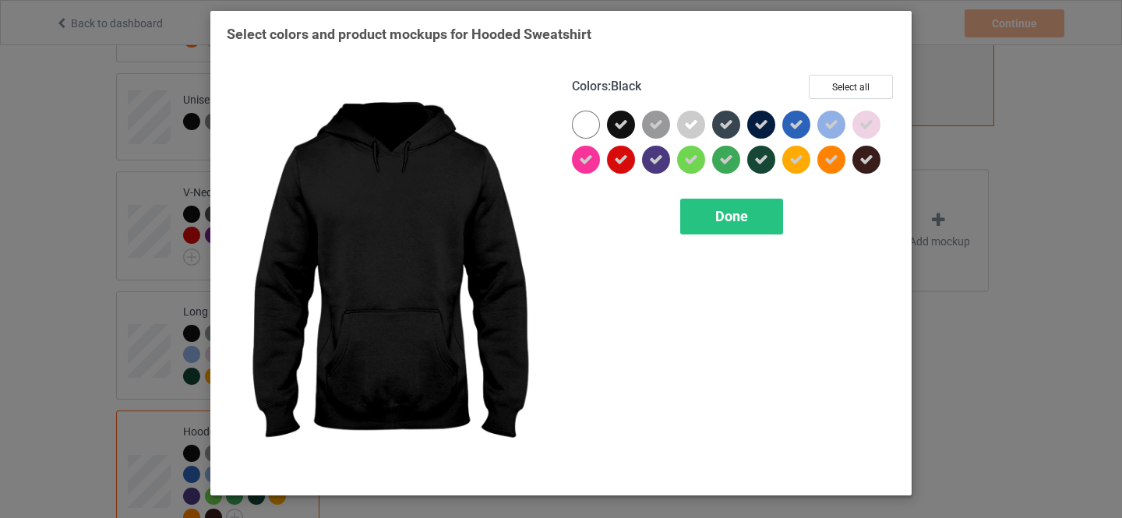
click at [728, 219] on span "Done" at bounding box center [731, 216] width 33 height 16
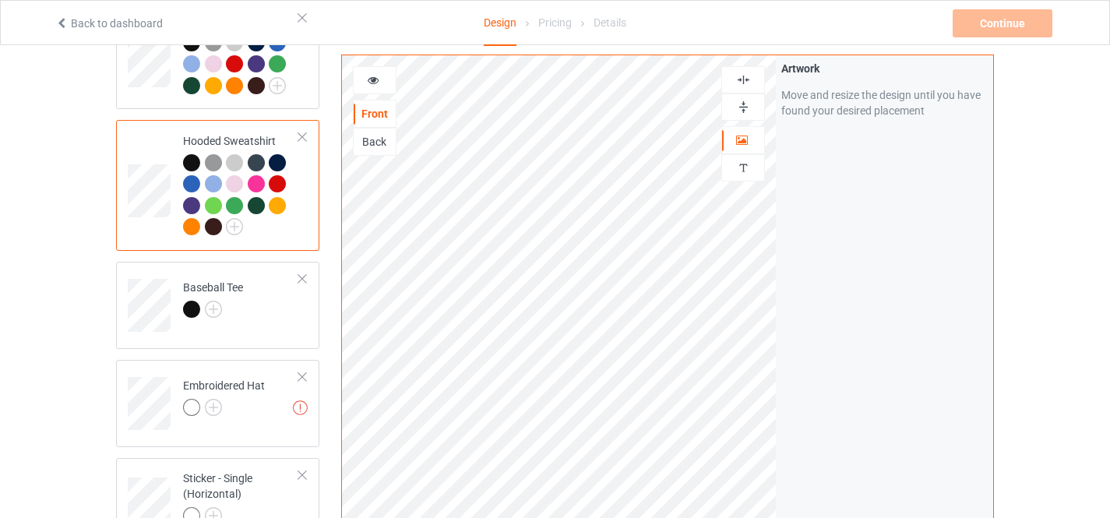
scroll to position [857, 0]
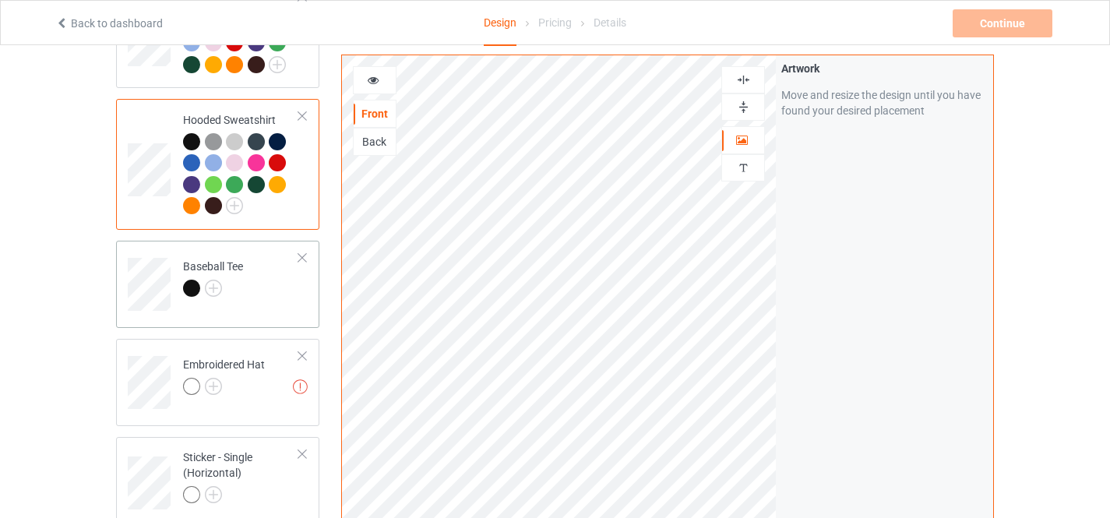
click at [300, 252] on div at bounding box center [302, 257] width 11 height 11
click at [211, 280] on img at bounding box center [213, 288] width 17 height 17
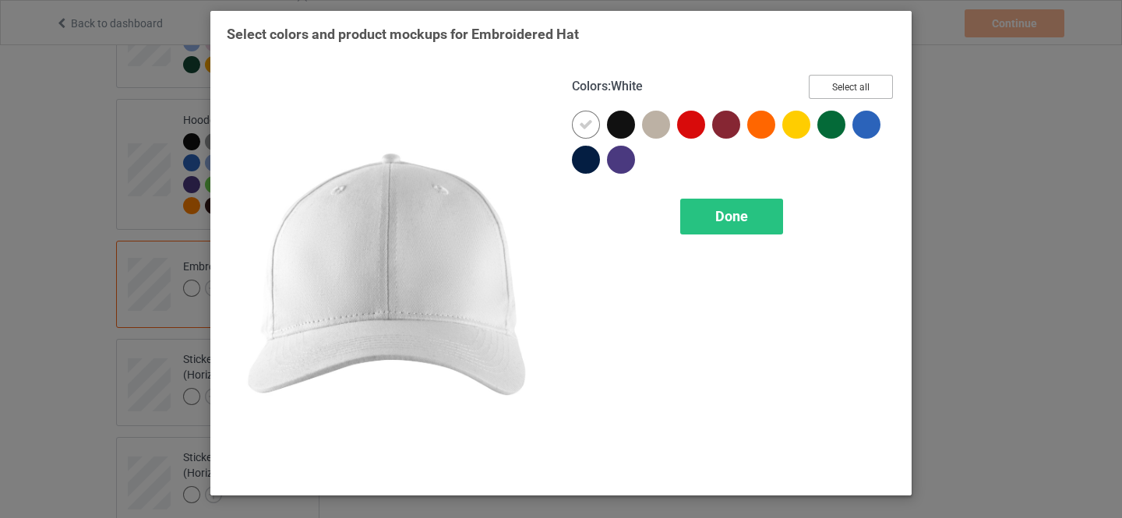
click at [851, 84] on button "Select all" at bounding box center [851, 87] width 84 height 24
click at [593, 122] on div at bounding box center [586, 125] width 28 height 28
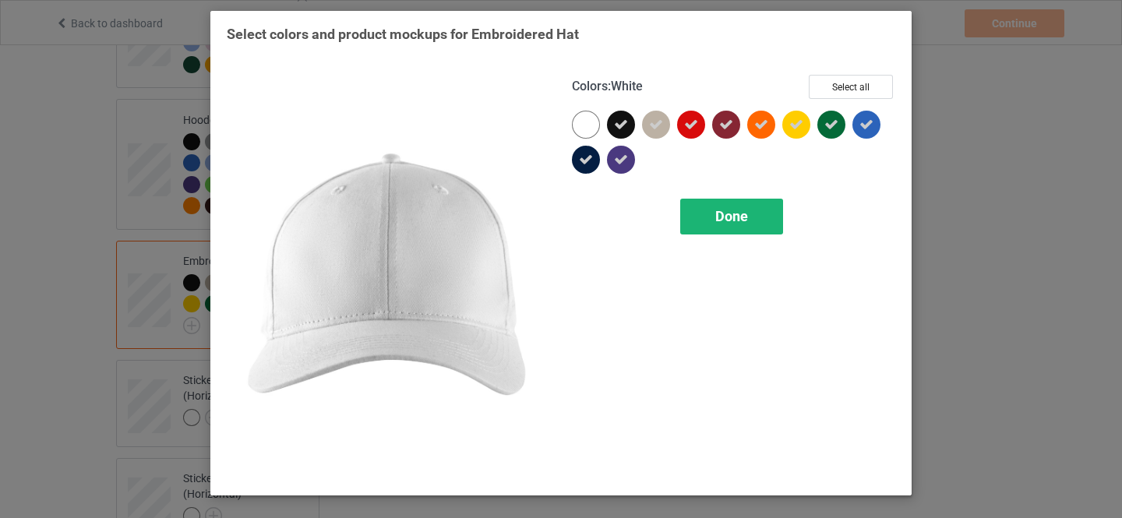
click at [721, 218] on span "Done" at bounding box center [731, 216] width 33 height 16
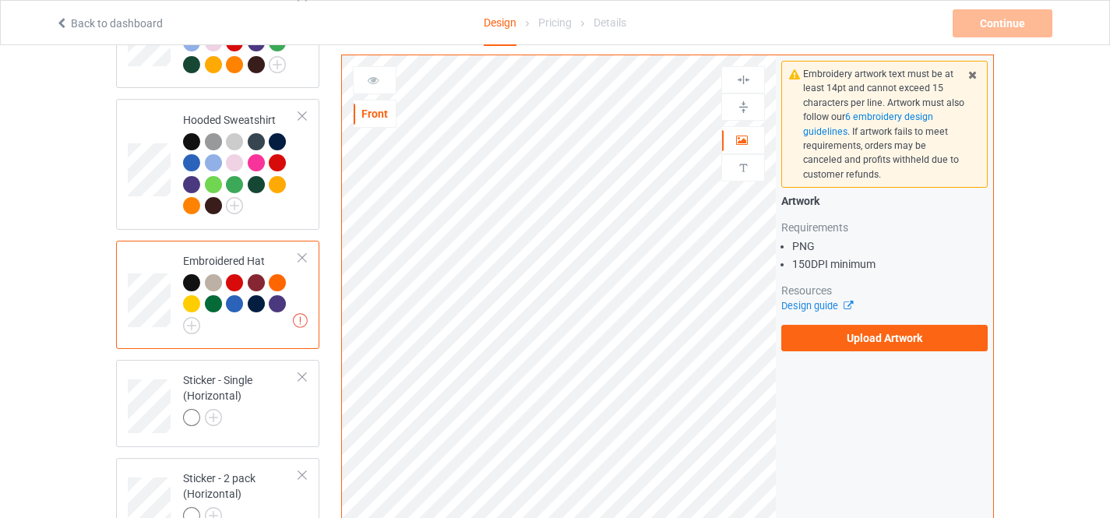
click at [873, 351] on div "Embroidery artwork text must be at least 14pt and cannot exceed 15 characters p…" at bounding box center [884, 205] width 217 height 301
click at [879, 339] on label "Upload Artwork" at bounding box center [884, 338] width 206 height 26
click at [0, 0] on input "Upload Artwork" at bounding box center [0, 0] width 0 height 0
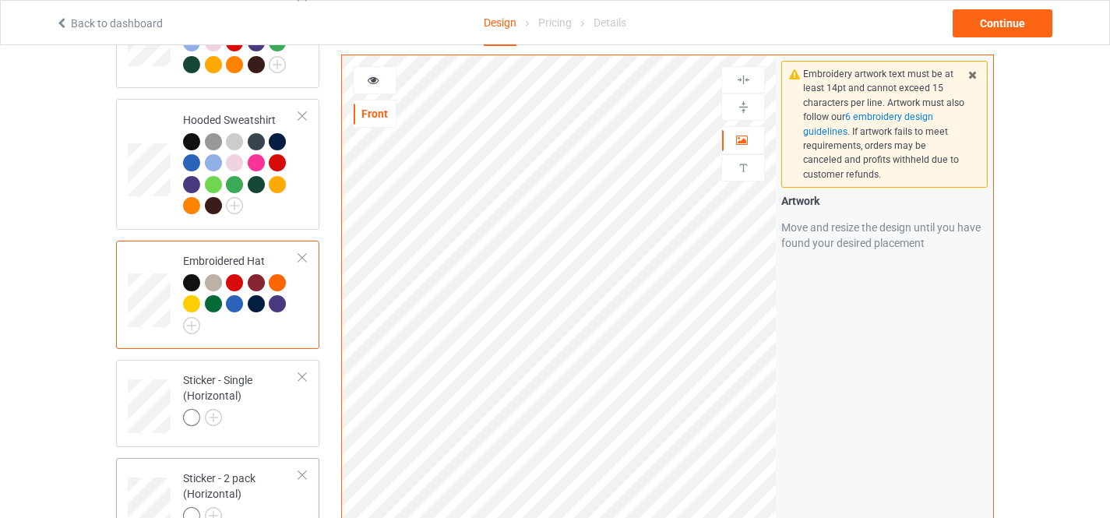
click at [301, 372] on div at bounding box center [302, 377] width 11 height 11
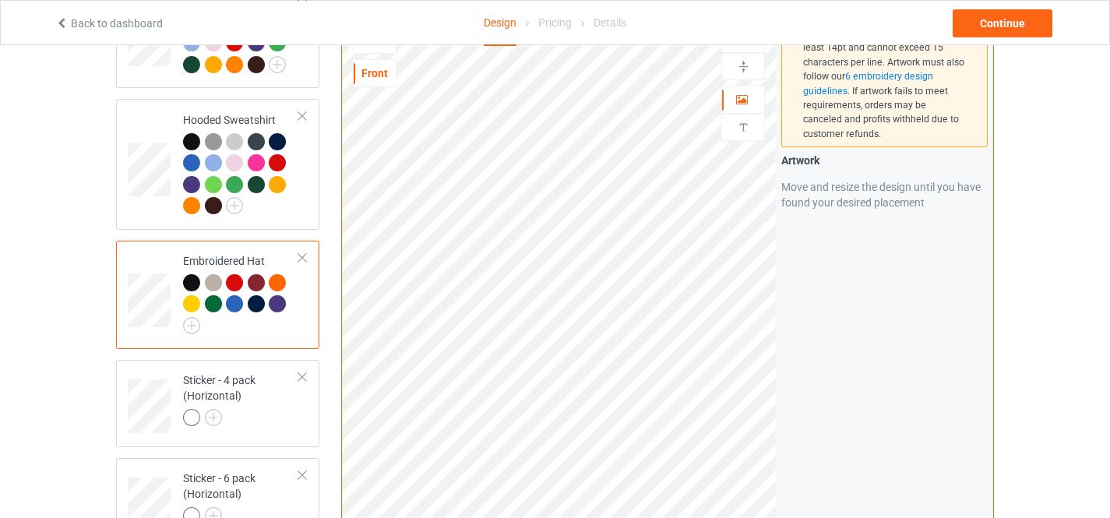
click at [301, 372] on div at bounding box center [302, 377] width 11 height 11
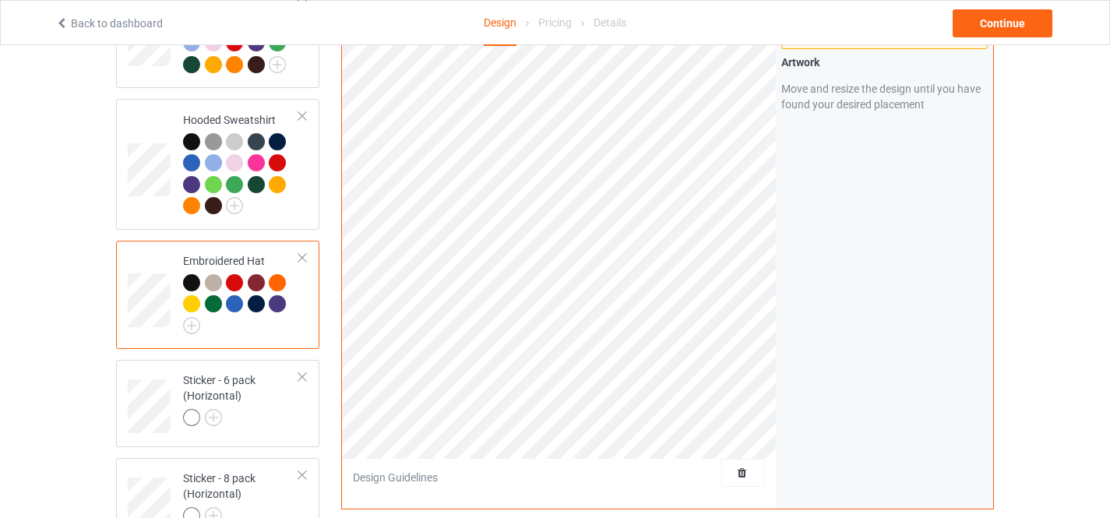
click at [301, 372] on div at bounding box center [302, 377] width 11 height 11
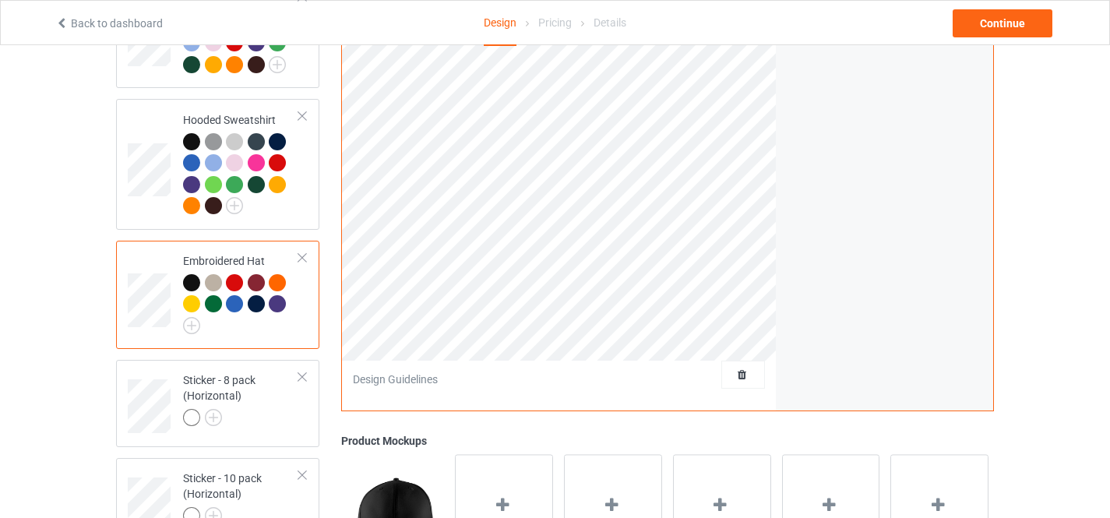
click at [301, 372] on div at bounding box center [302, 377] width 11 height 11
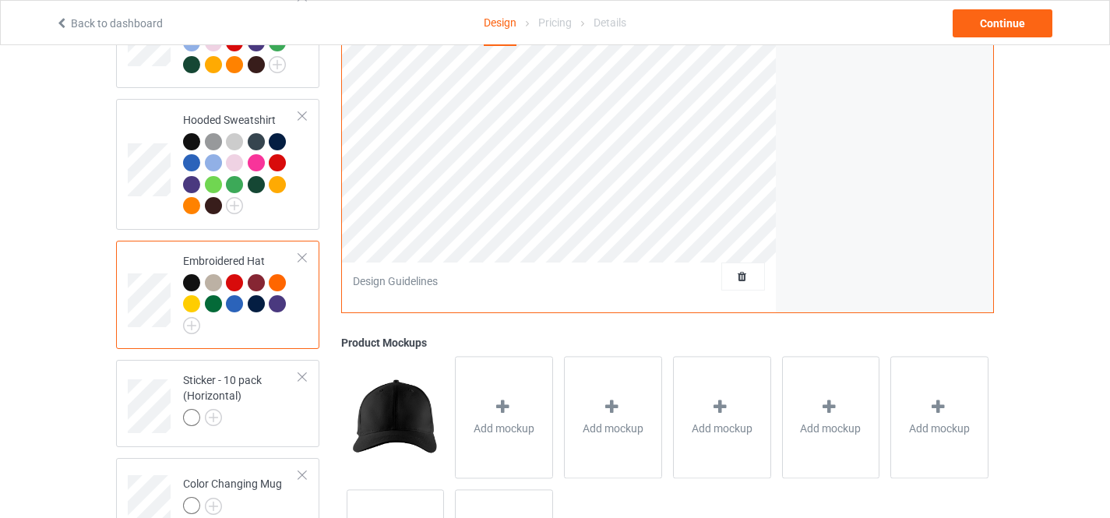
click at [301, 372] on div at bounding box center [302, 377] width 11 height 11
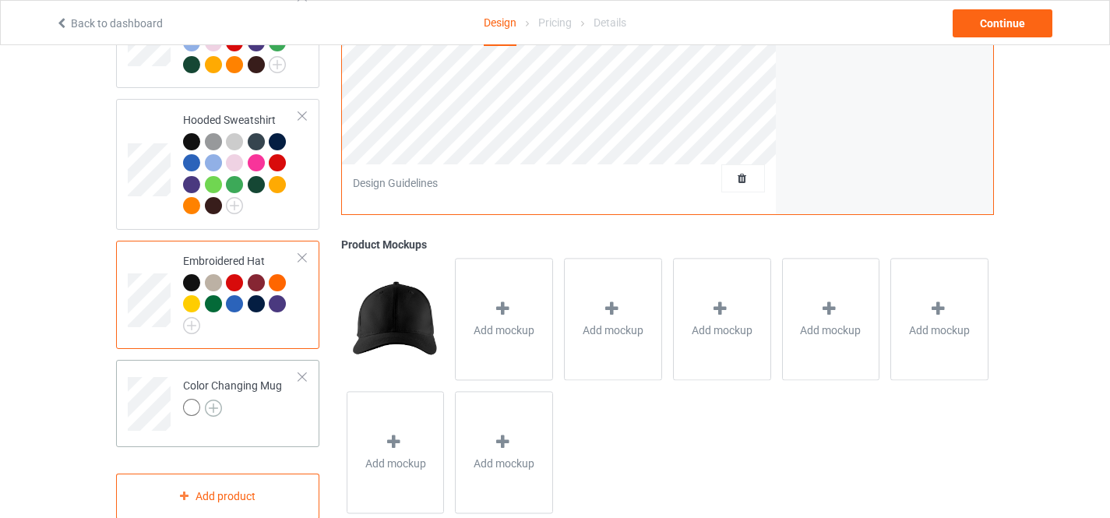
click at [213, 400] on img at bounding box center [213, 408] width 17 height 17
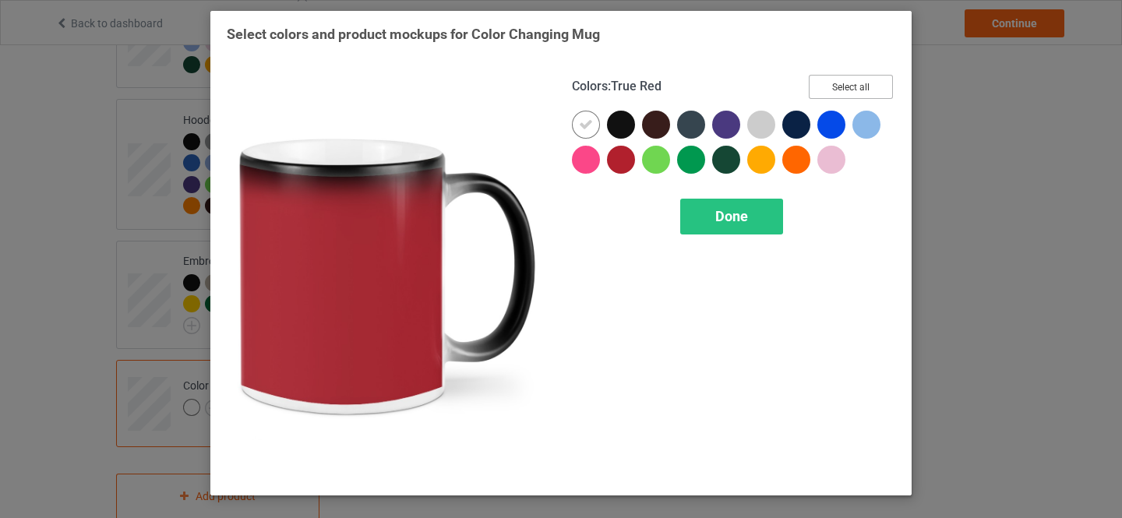
click at [837, 93] on button "Select all" at bounding box center [851, 87] width 84 height 24
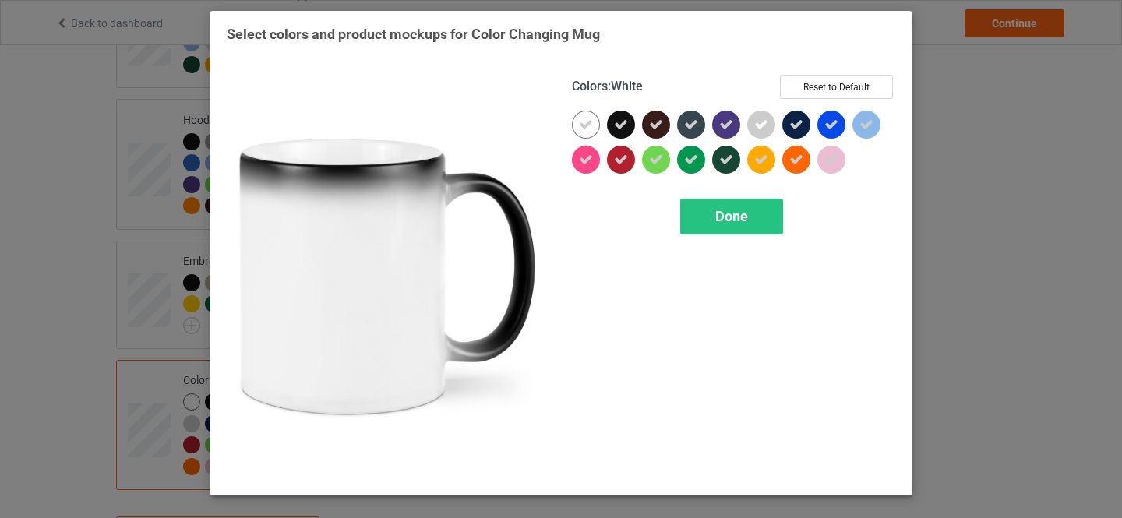
click at [583, 129] on icon at bounding box center [586, 125] width 14 height 14
click at [713, 210] on div "Done" at bounding box center [731, 217] width 103 height 36
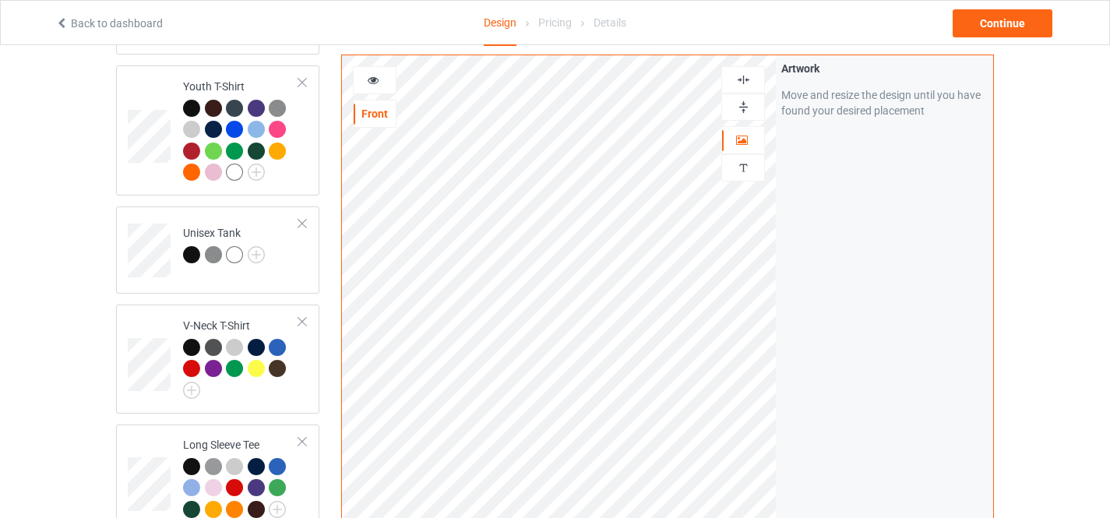
scroll to position [389, 0]
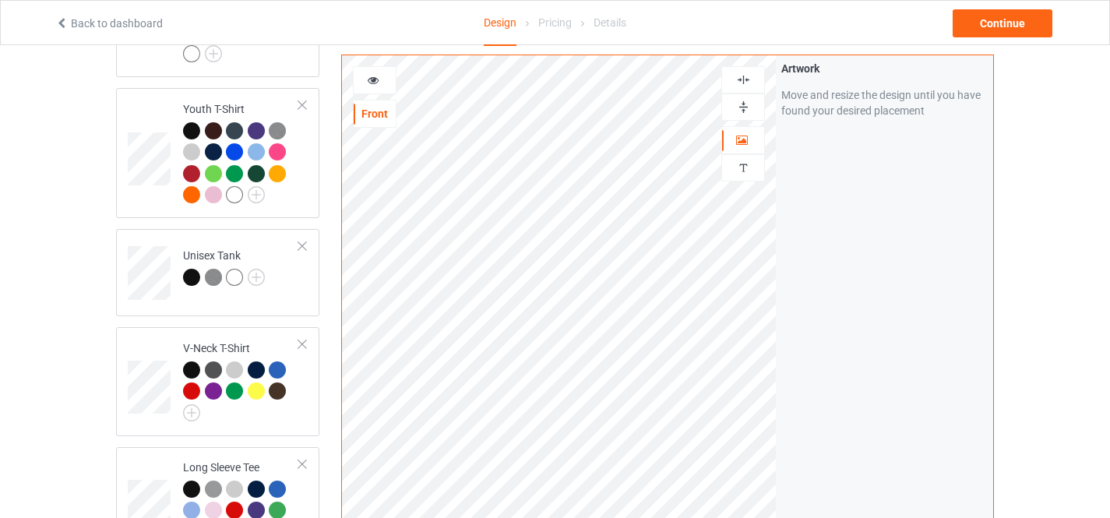
click at [367, 78] on icon at bounding box center [373, 77] width 13 height 11
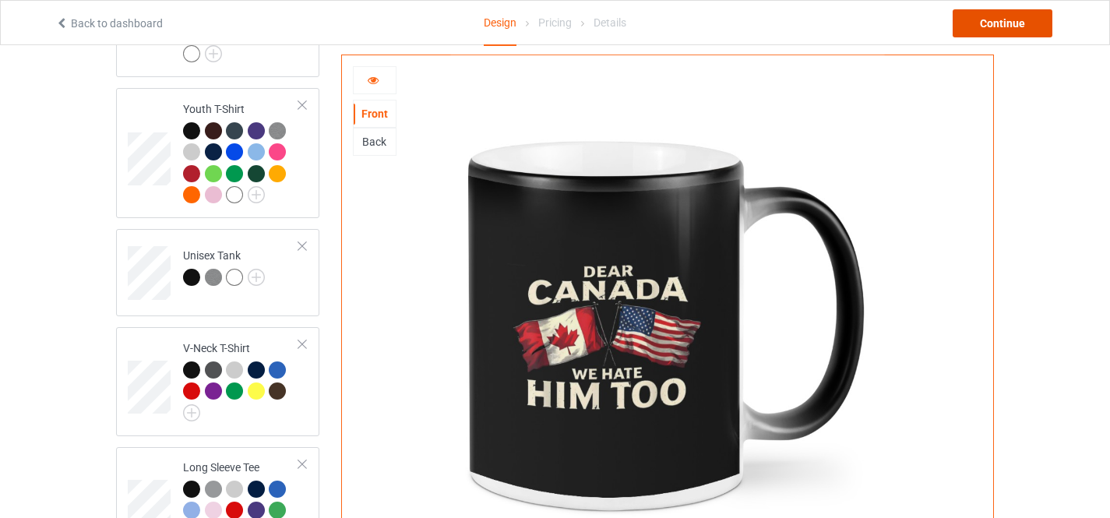
click at [993, 28] on div "Continue" at bounding box center [1003, 23] width 100 height 28
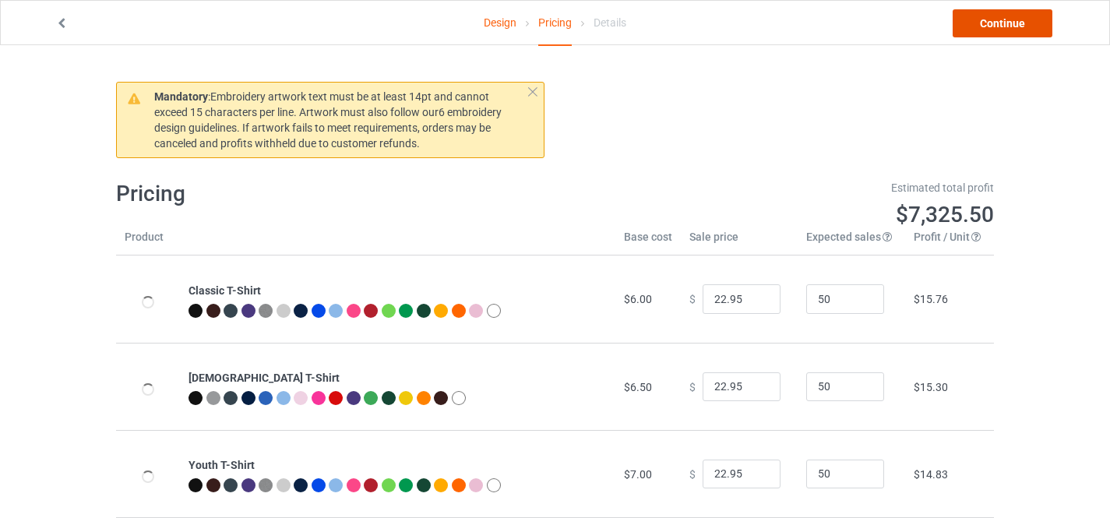
click at [992, 29] on link "Continue" at bounding box center [1003, 23] width 100 height 28
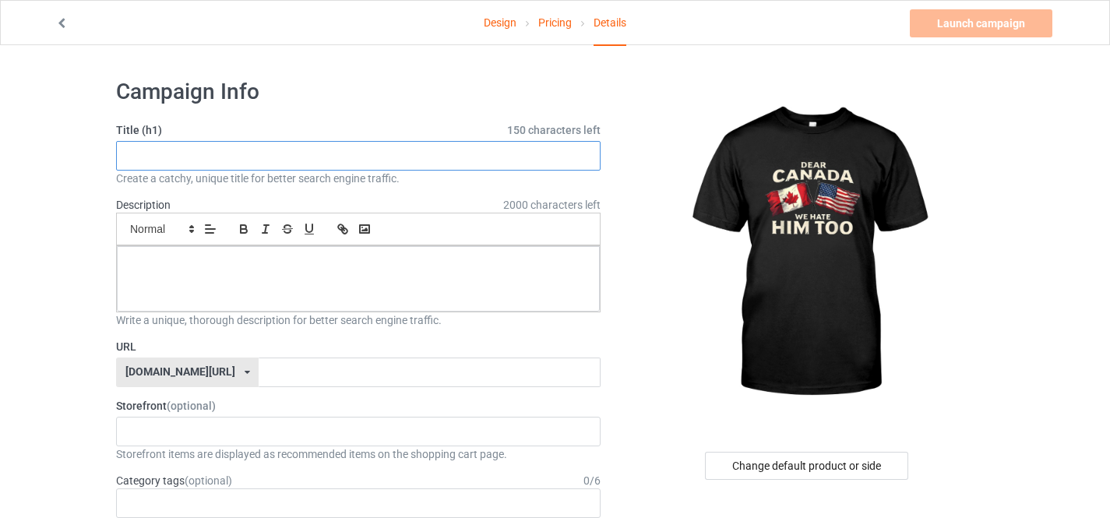
click at [270, 155] on input "text" at bounding box center [358, 156] width 485 height 30
type input "Dear Canada We Hate Him Too"
click at [219, 294] on div at bounding box center [358, 278] width 483 height 65
click at [270, 371] on input "text" at bounding box center [429, 373] width 341 height 30
paste input "Dear Canada We Hate Him Too"
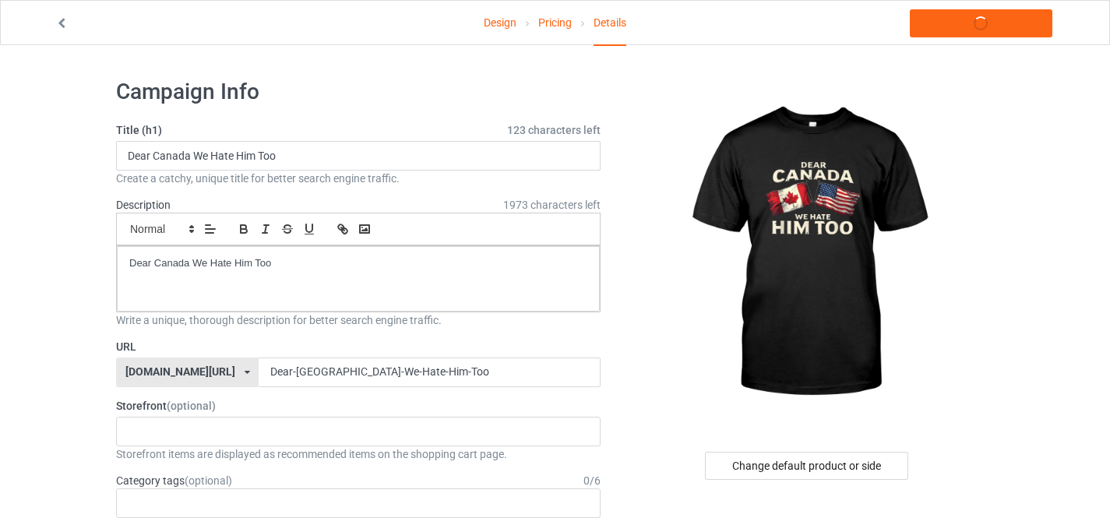
click at [189, 370] on div "[DOMAIN_NAME][URL]" at bounding box center [180, 371] width 110 height 11
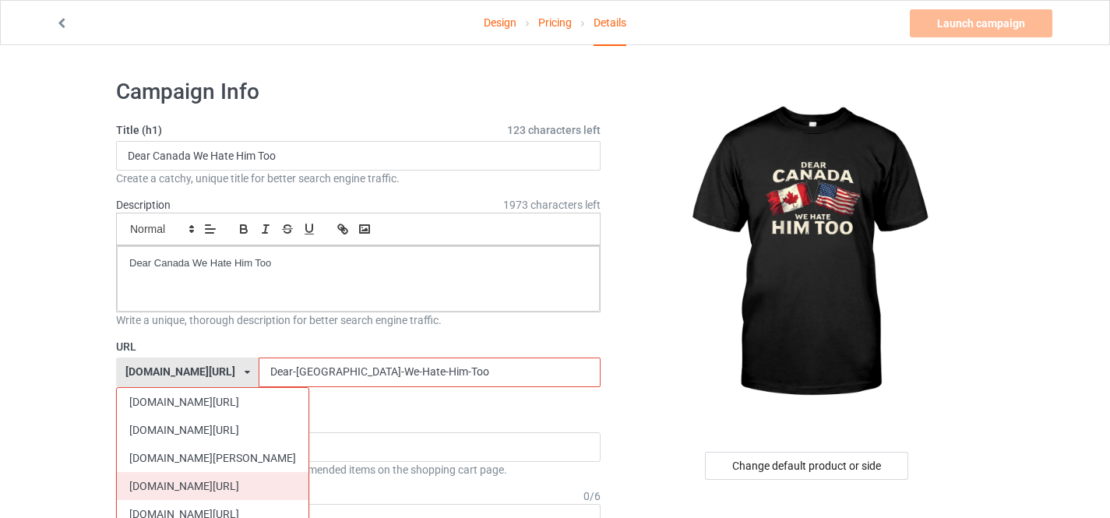
click at [190, 483] on div "[DOMAIN_NAME][URL]" at bounding box center [213, 486] width 192 height 28
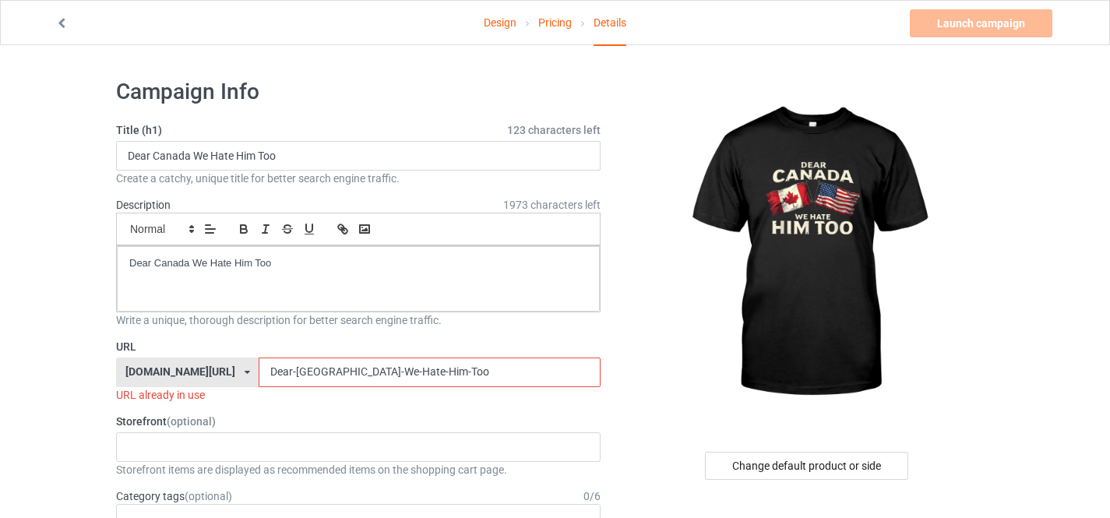
click at [508, 373] on input "Dear-[GEOGRAPHIC_DATA]-We-Hate-Him-Too" at bounding box center [429, 373] width 341 height 30
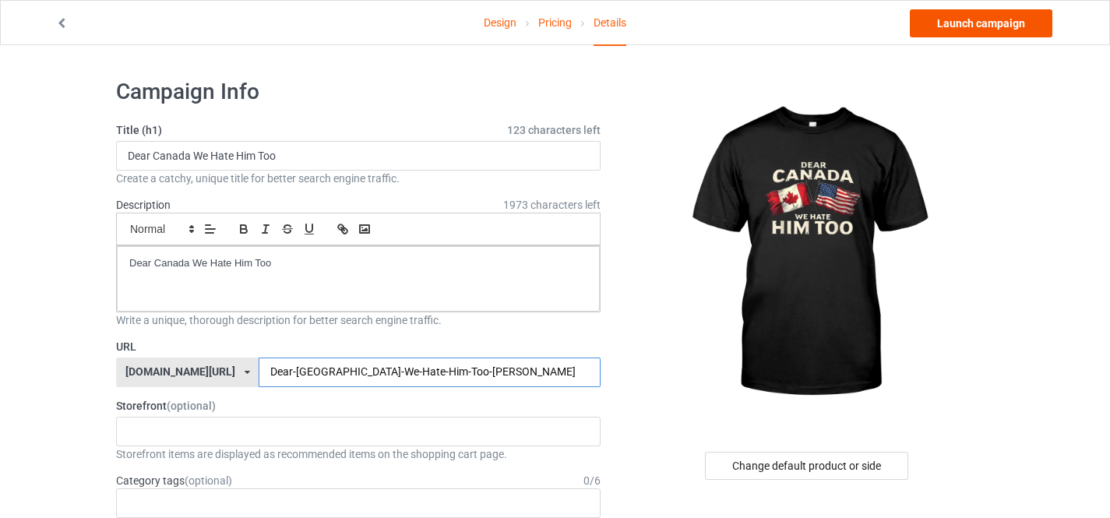
type input "Dear-[GEOGRAPHIC_DATA]-We-Hate-Him-Too-[PERSON_NAME]"
click at [984, 30] on link "Launch campaign" at bounding box center [981, 23] width 143 height 28
